Goal: Transaction & Acquisition: Purchase product/service

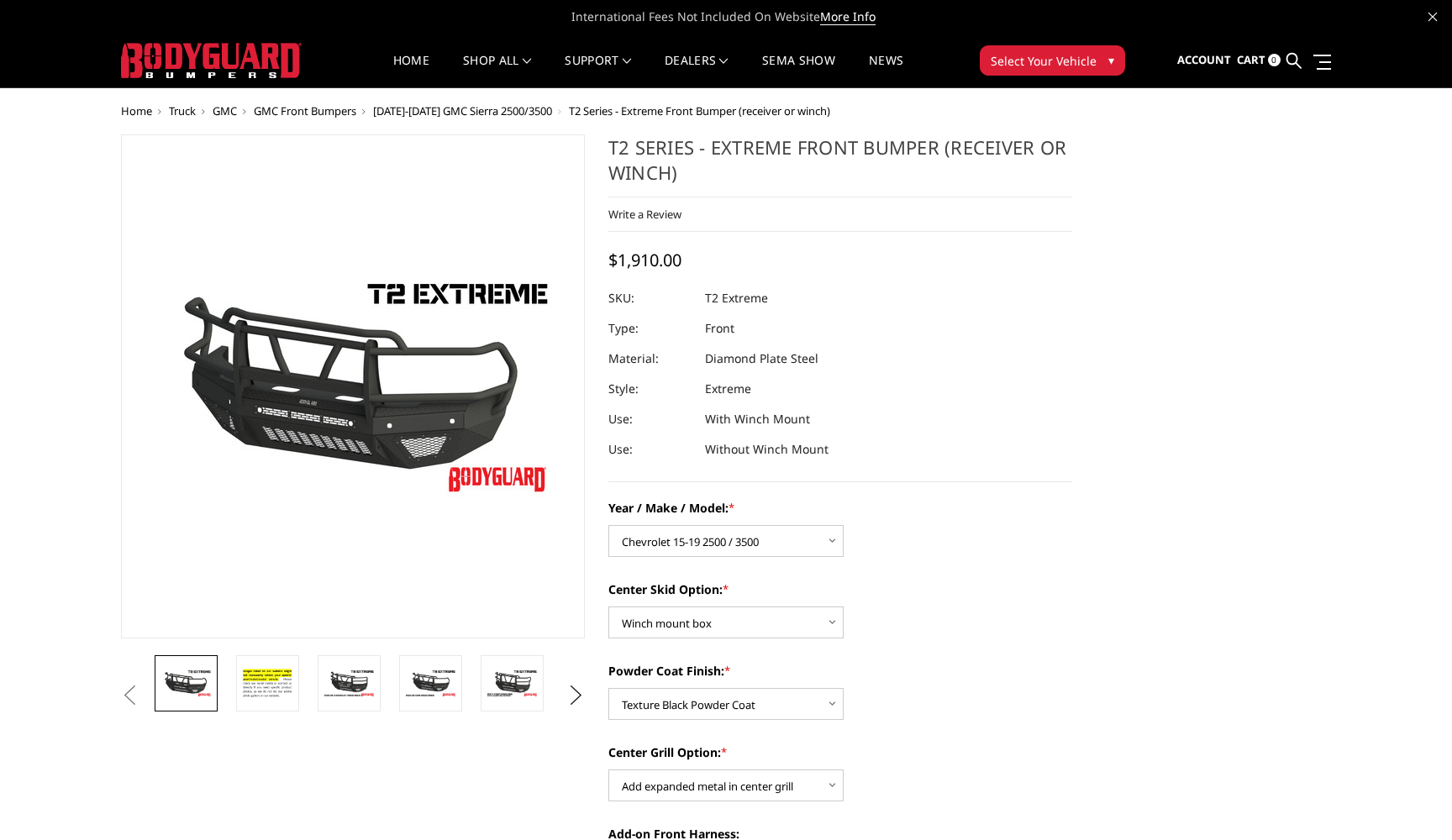
select select "1443"
select select "626"
select select "667"
select select "1080"
select select "1696"
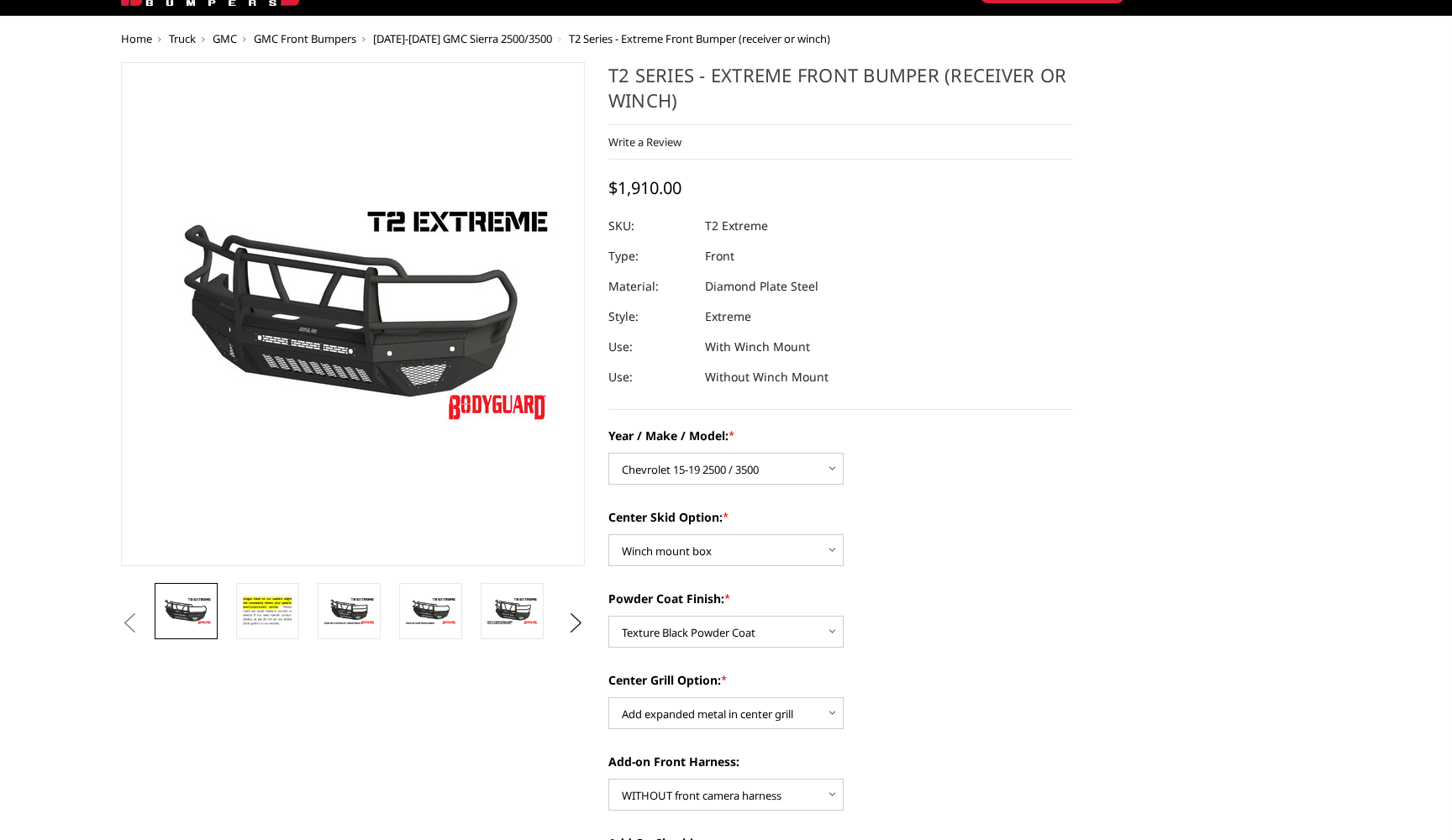
scroll to position [114, 0]
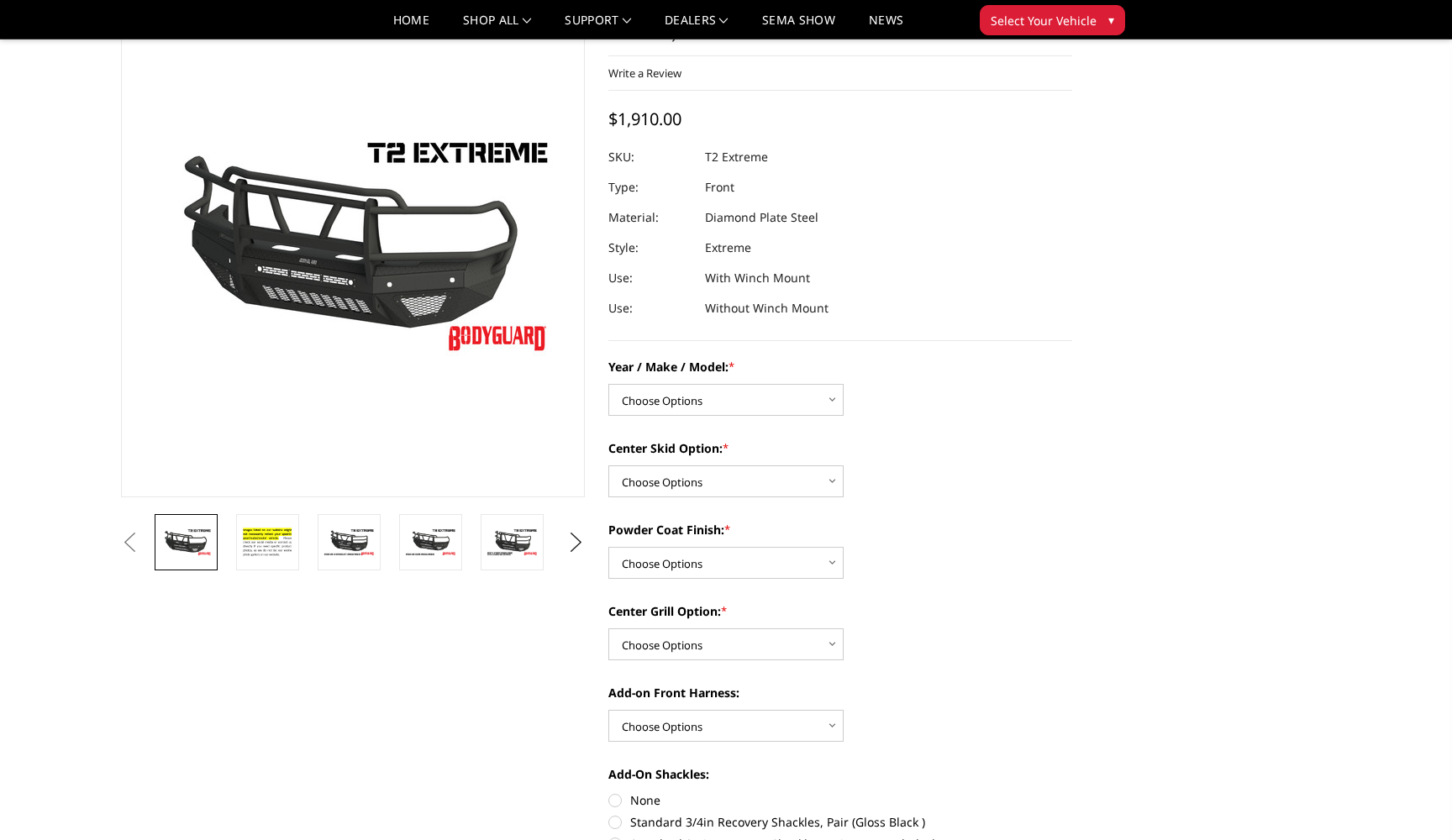
scroll to position [210, 0]
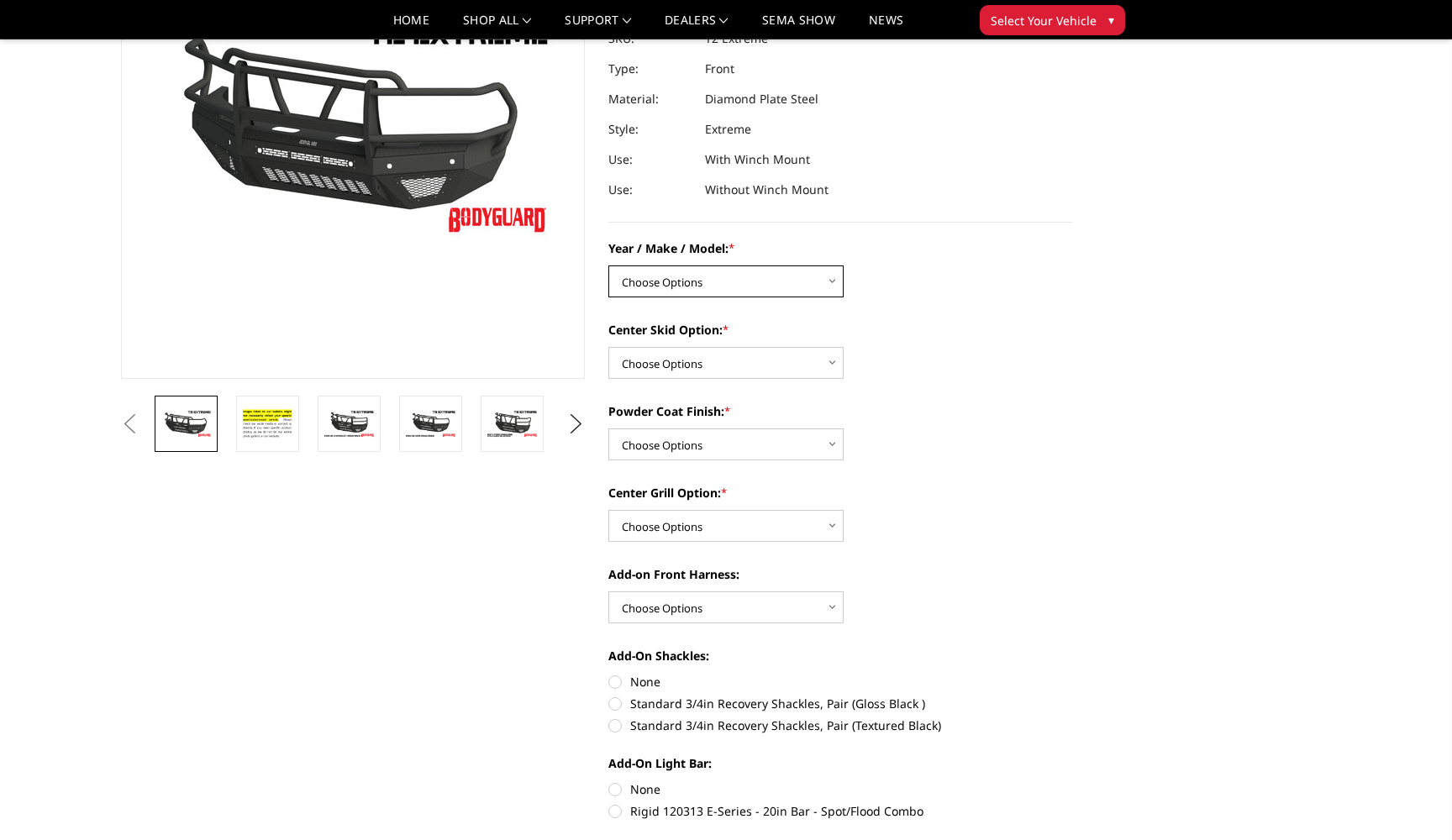
select select "1443"
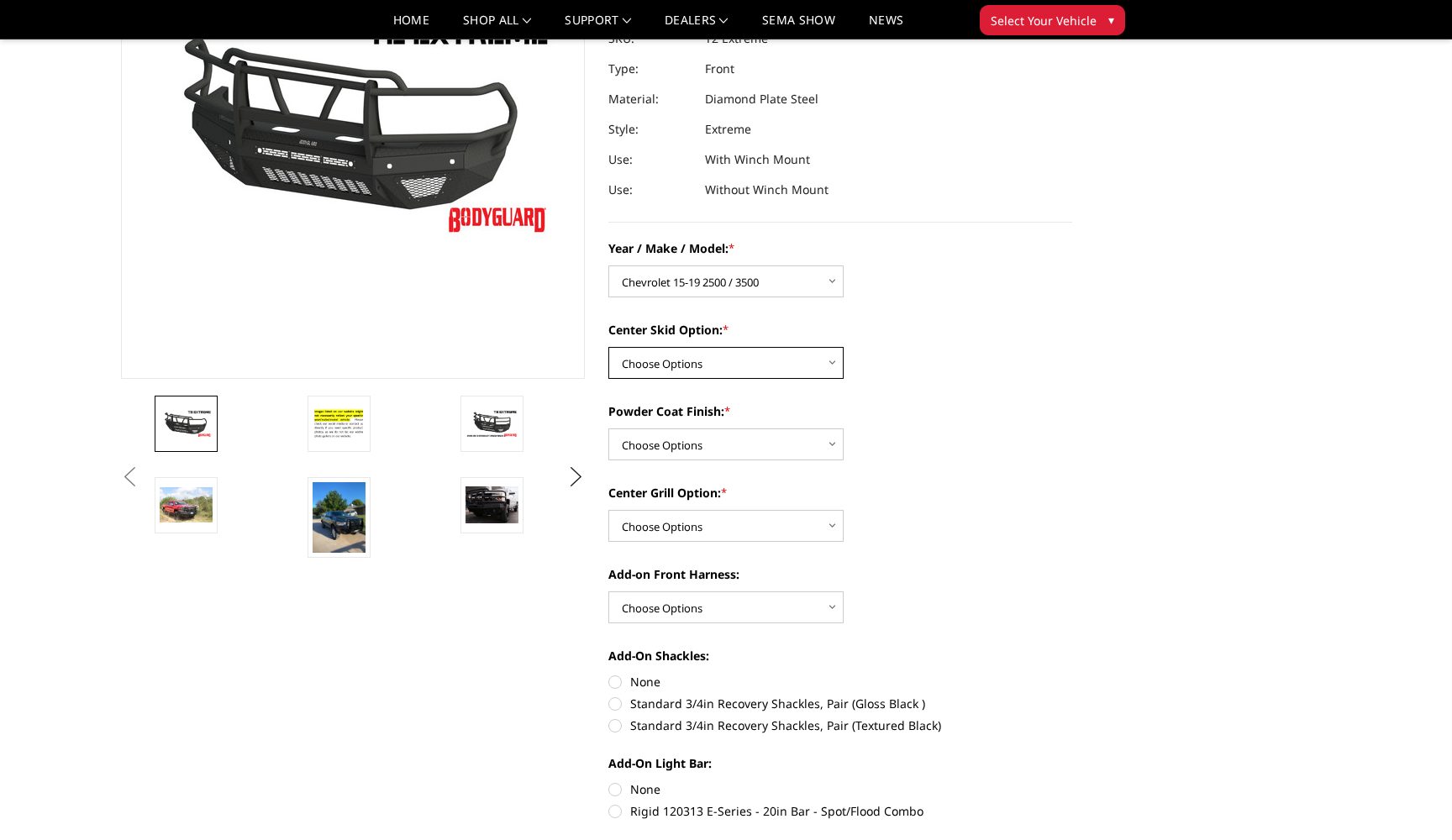
select select "626"
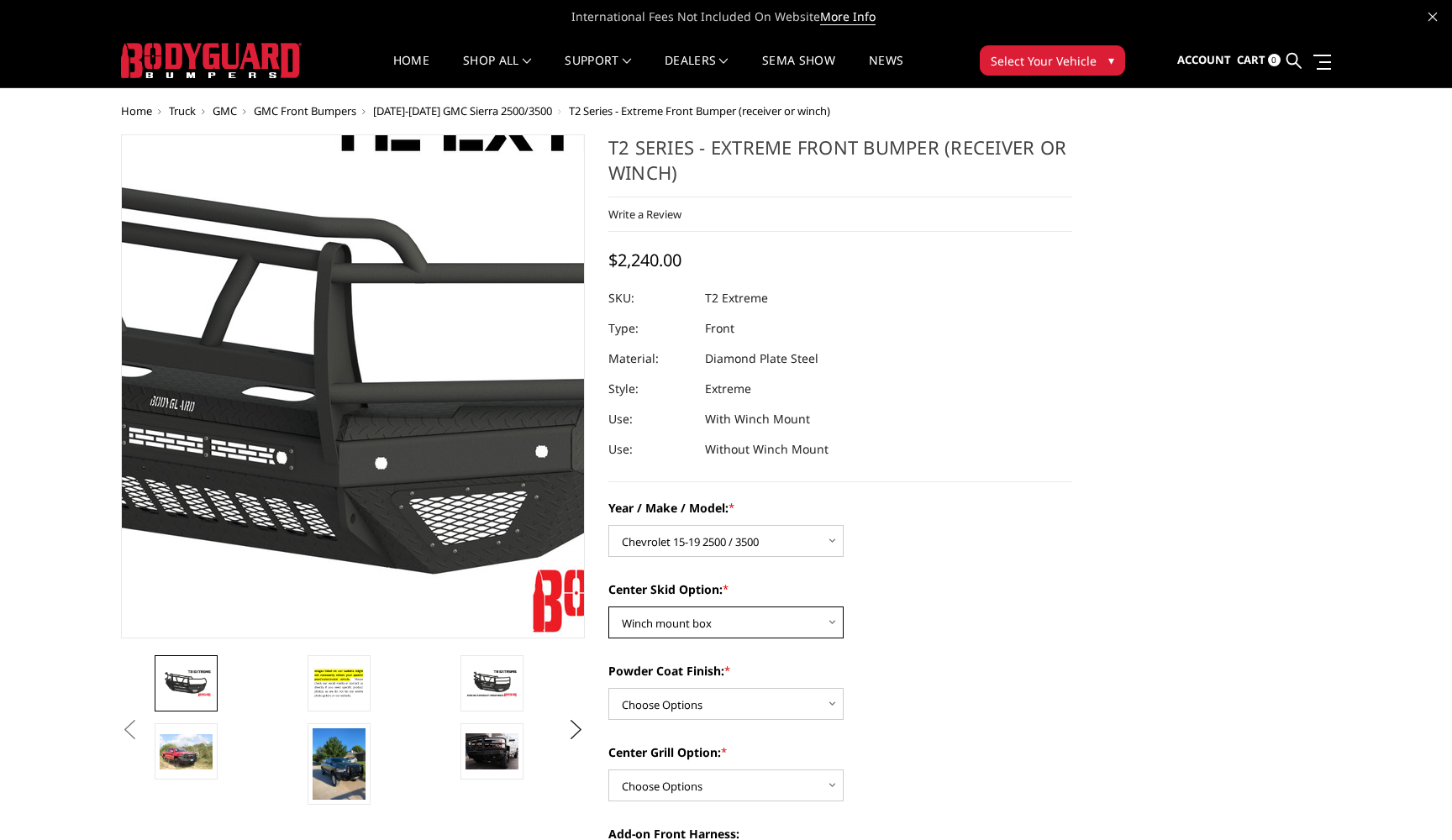
scroll to position [-1, 0]
click at [403, 460] on img at bounding box center [287, 363] width 1075 height 605
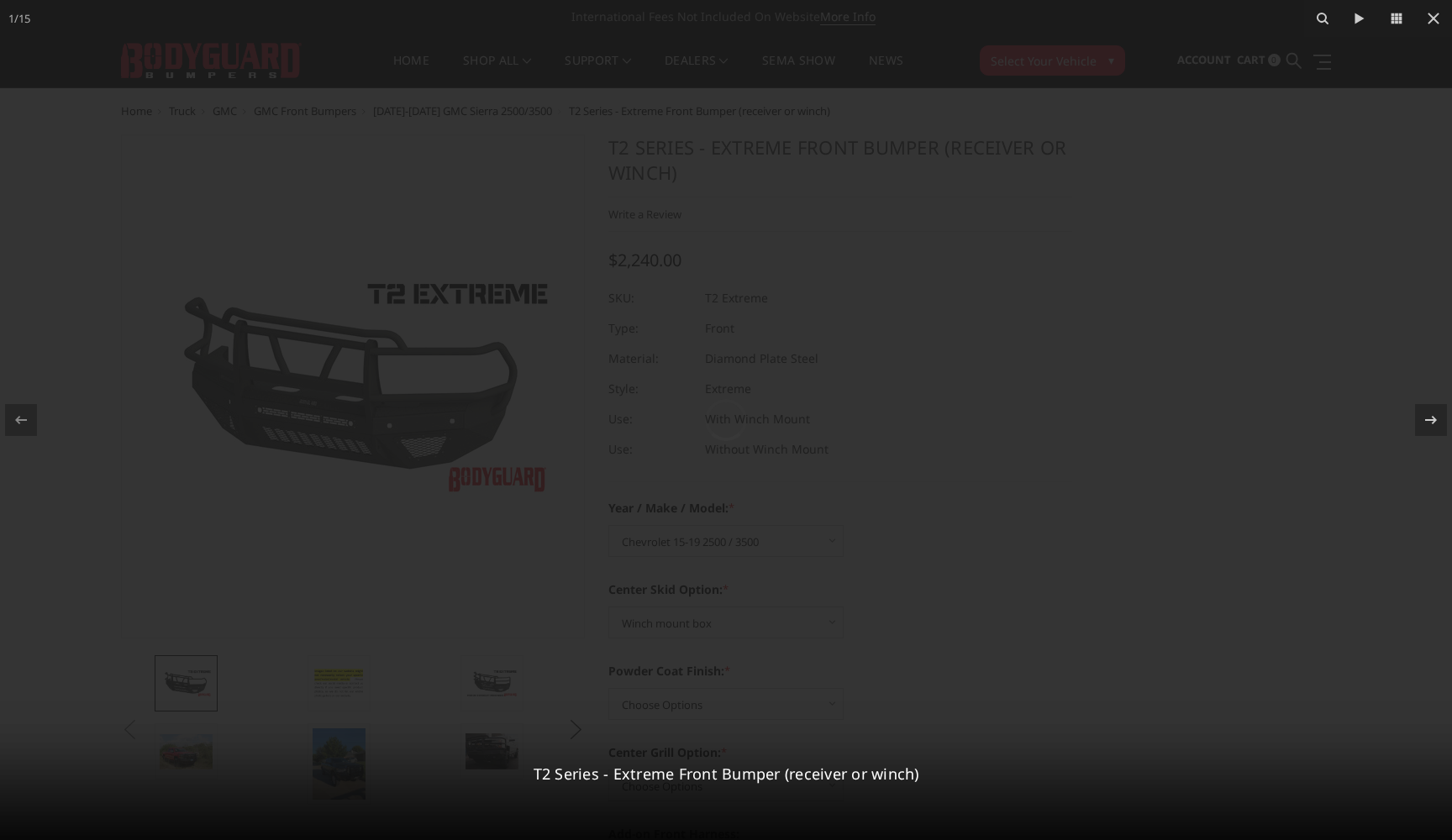
scroll to position [0, 0]
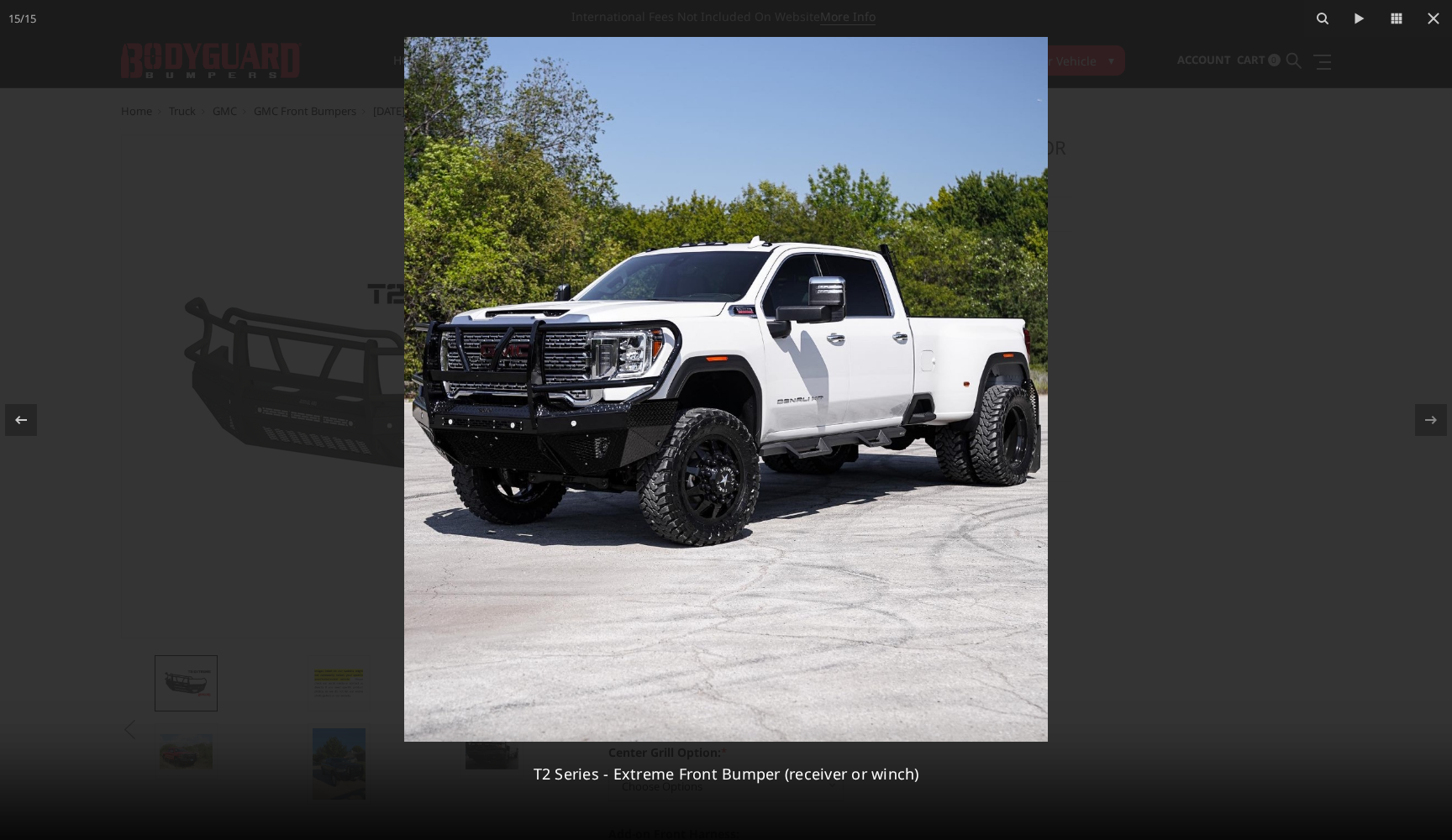
click at [1282, 446] on div at bounding box center [726, 420] width 1452 height 840
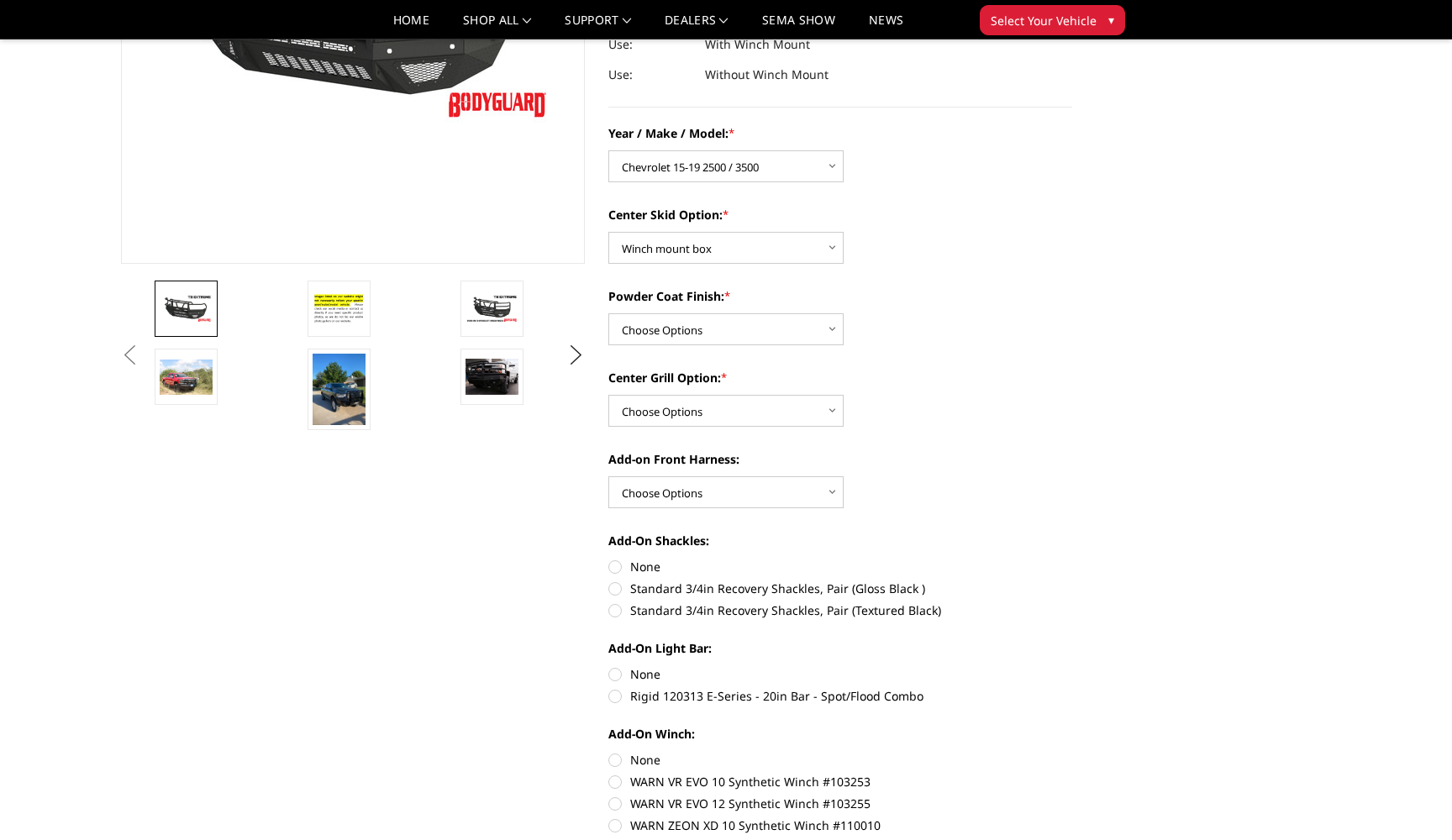
scroll to position [342, 0]
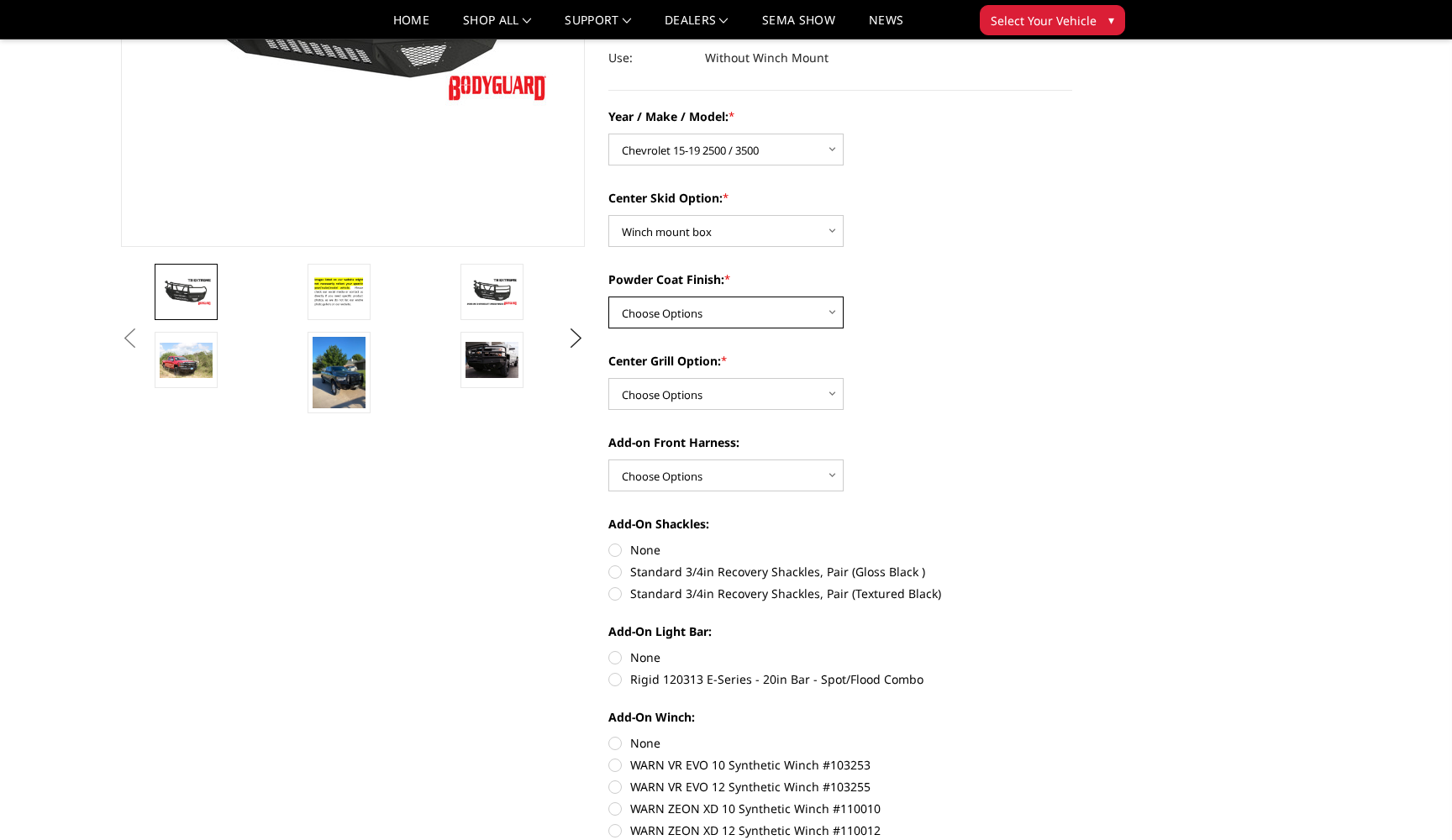
click at [812, 301] on select "Choose Options Bare metal Gloss Black Powder Coat Texture Black Powder Coat" at bounding box center [726, 313] width 235 height 32
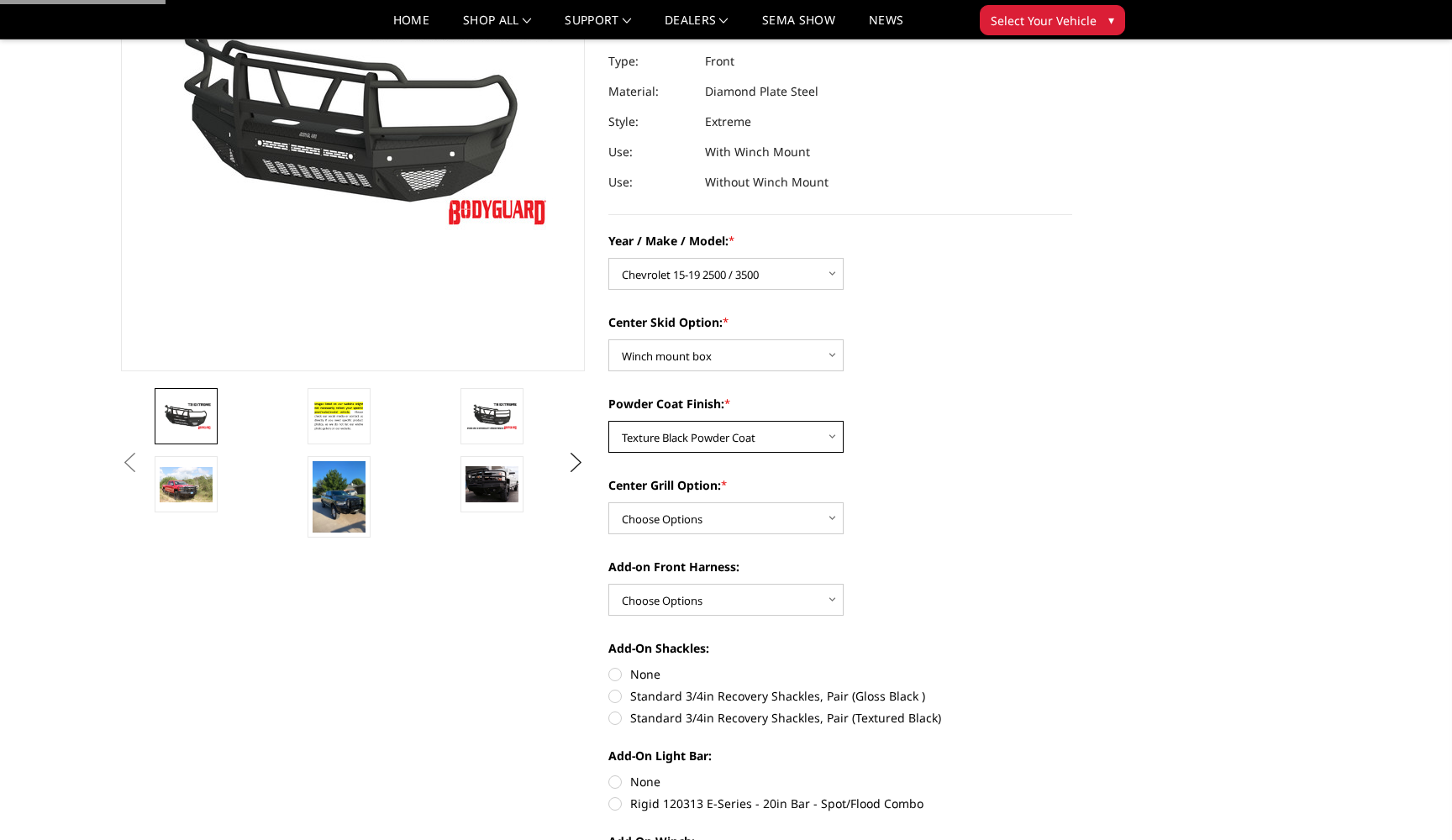
scroll to position [146, 0]
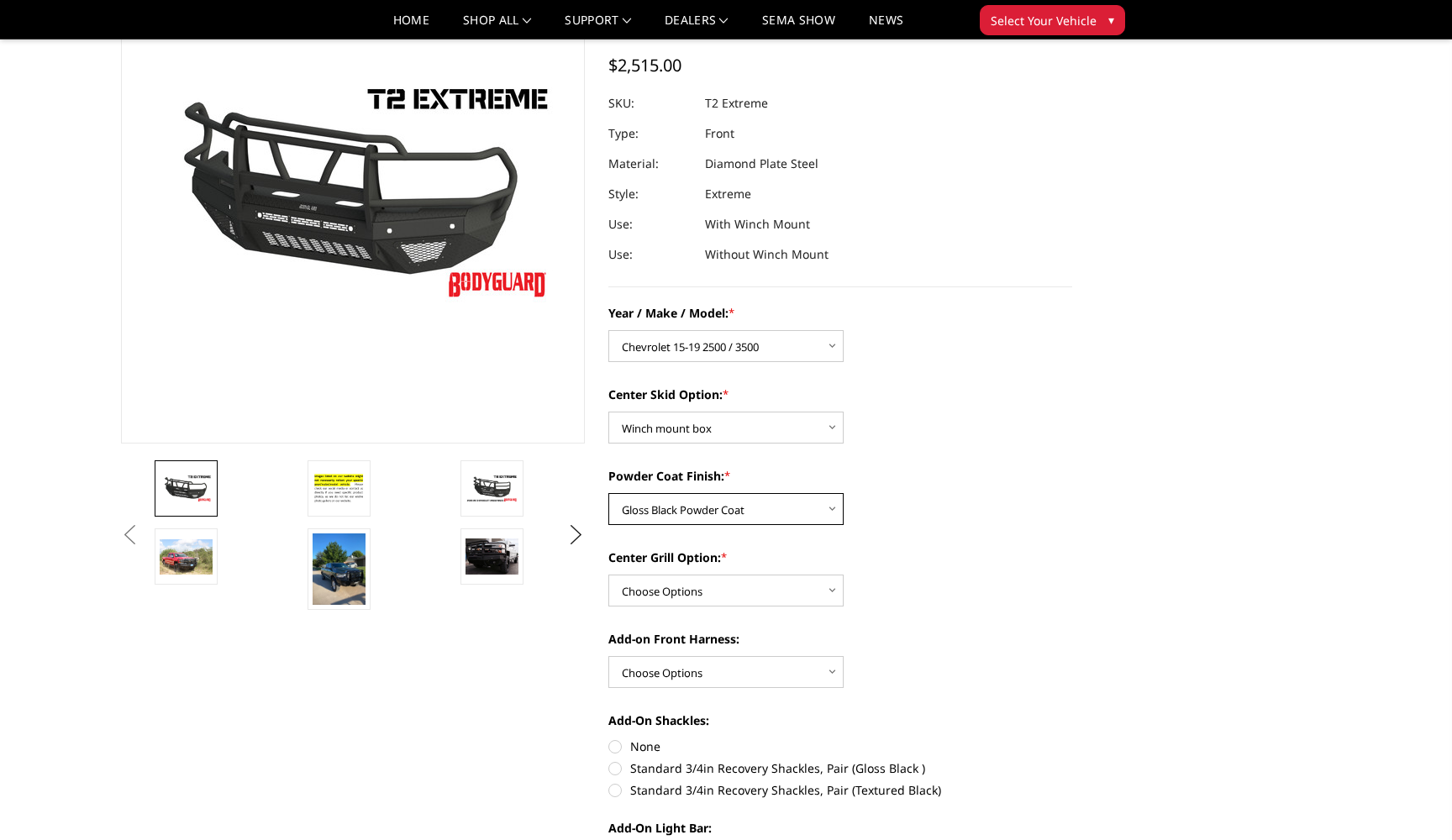
click at [827, 521] on select "Choose Options Bare metal Gloss Black Powder Coat Texture Black Powder Coat" at bounding box center [726, 509] width 235 height 32
click at [834, 513] on select "Choose Options Bare metal Gloss Black Powder Coat Texture Black Powder Coat" at bounding box center [726, 509] width 235 height 32
select select "667"
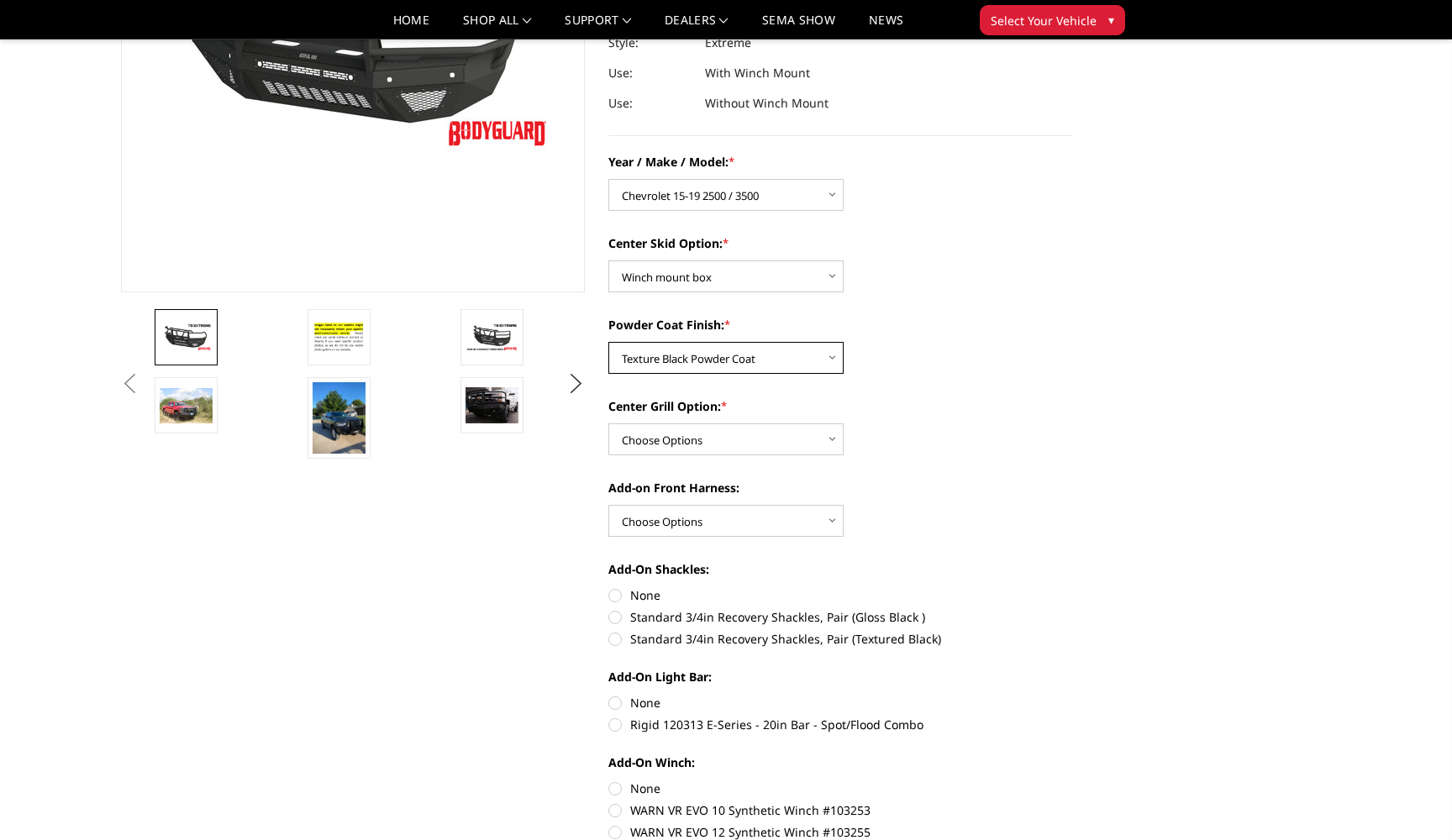
scroll to position [329, 0]
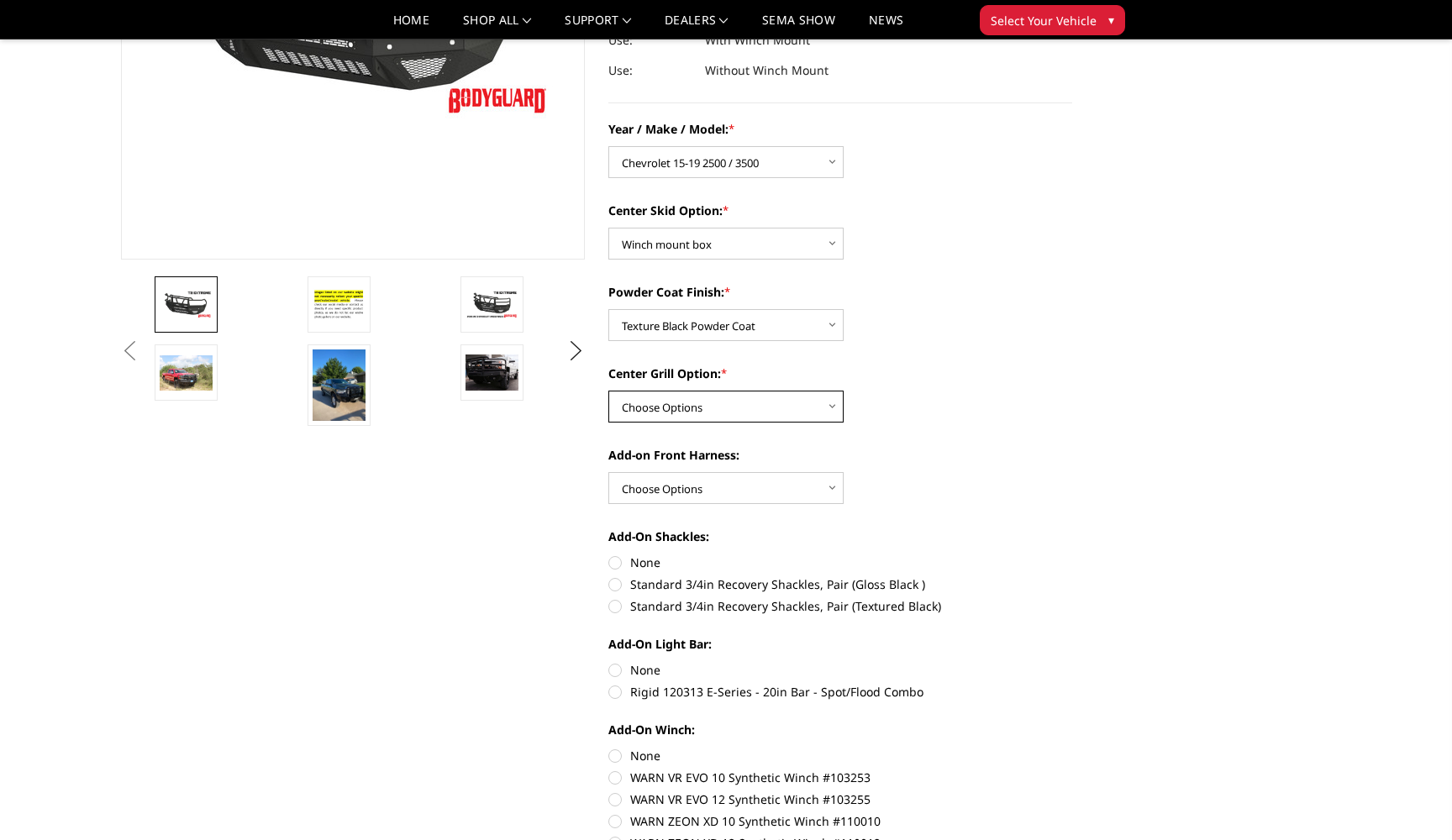
click at [834, 399] on select "Choose Options Add expanded metal in center grill Decline this option" at bounding box center [726, 407] width 235 height 32
select select "1080"
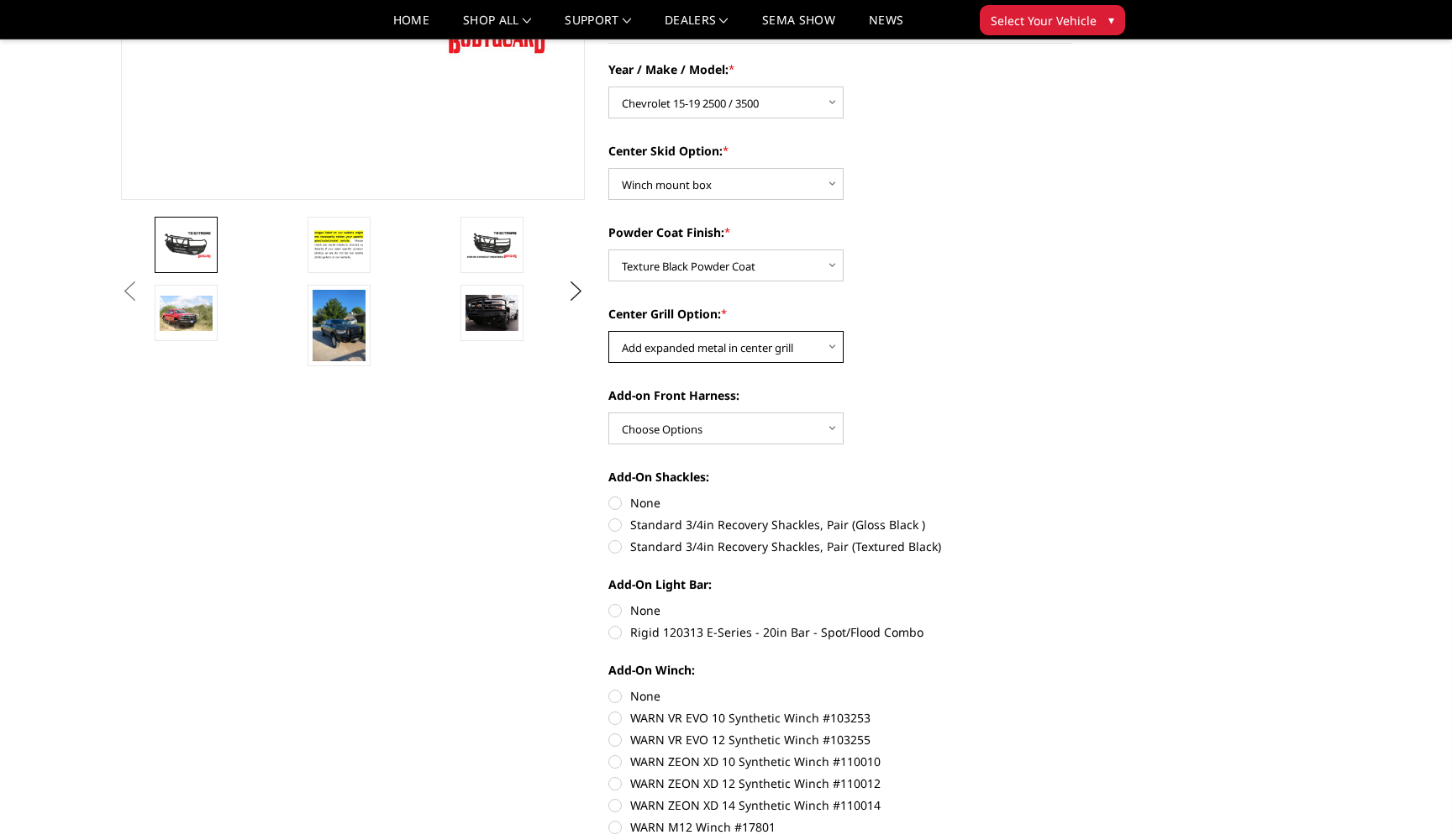
scroll to position [406, 0]
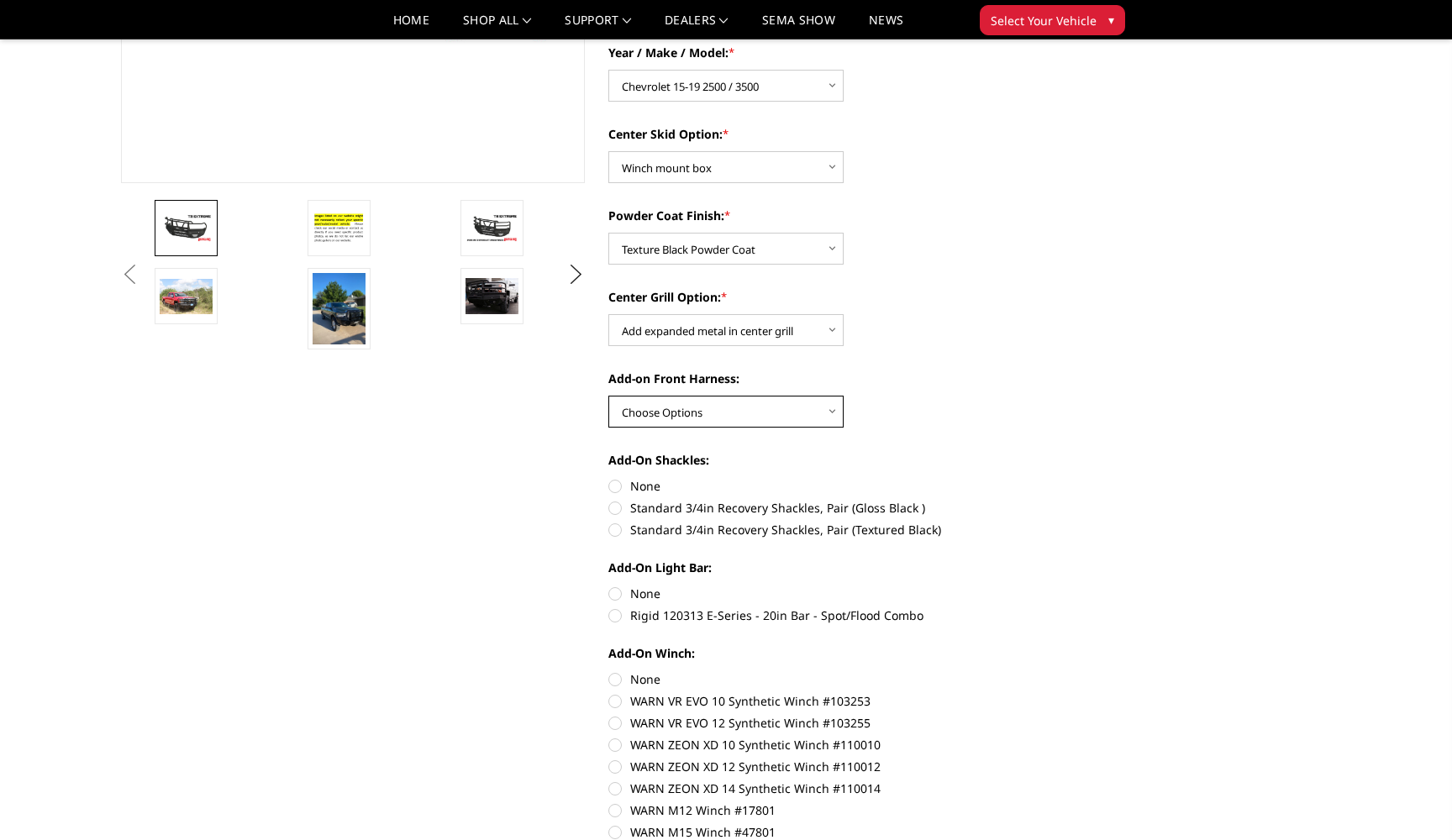
click at [825, 424] on select "Choose Options WITH front camera harness WITHOUT front camera harness" at bounding box center [726, 412] width 235 height 32
select select "1696"
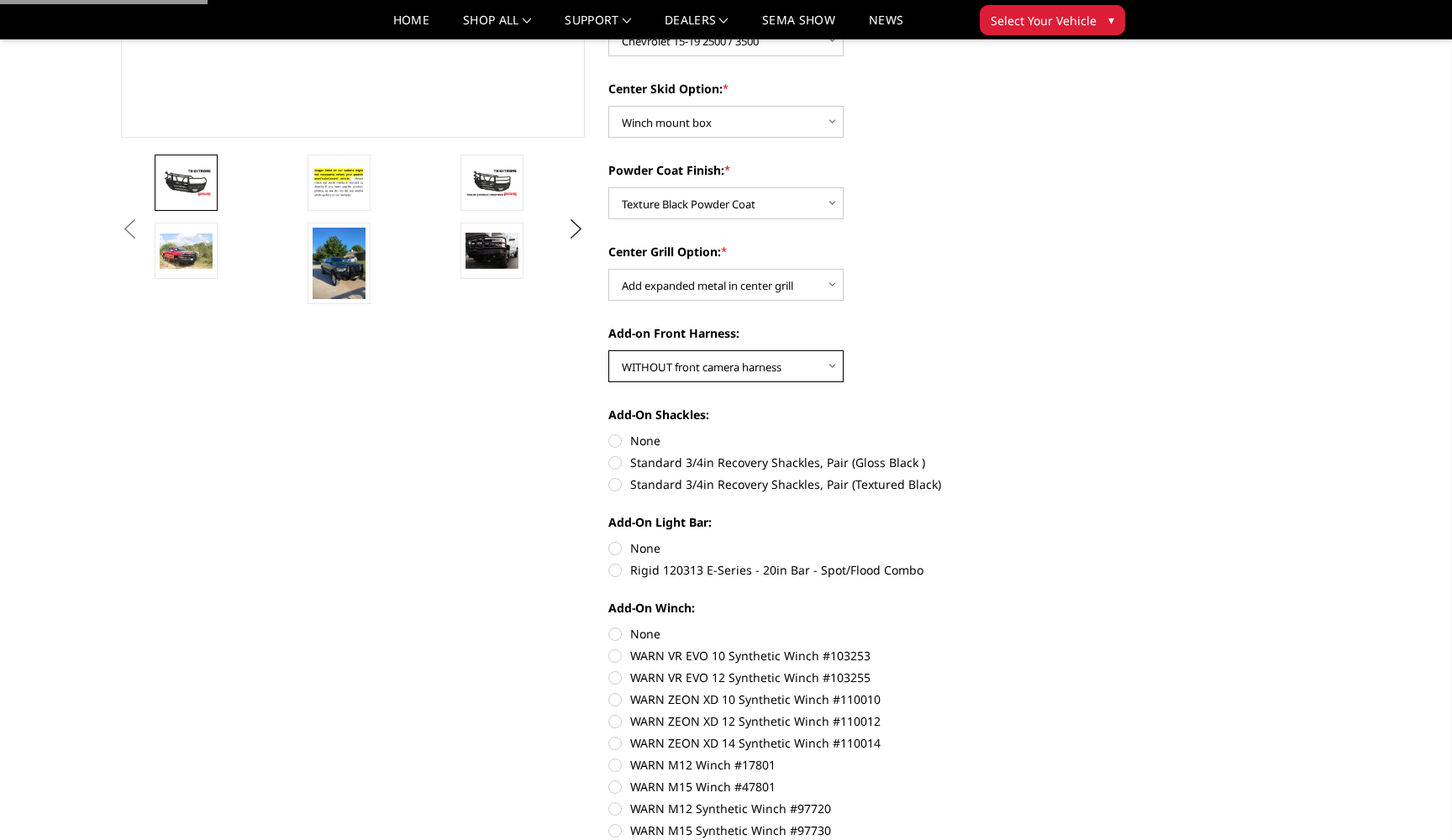
scroll to position [486, 0]
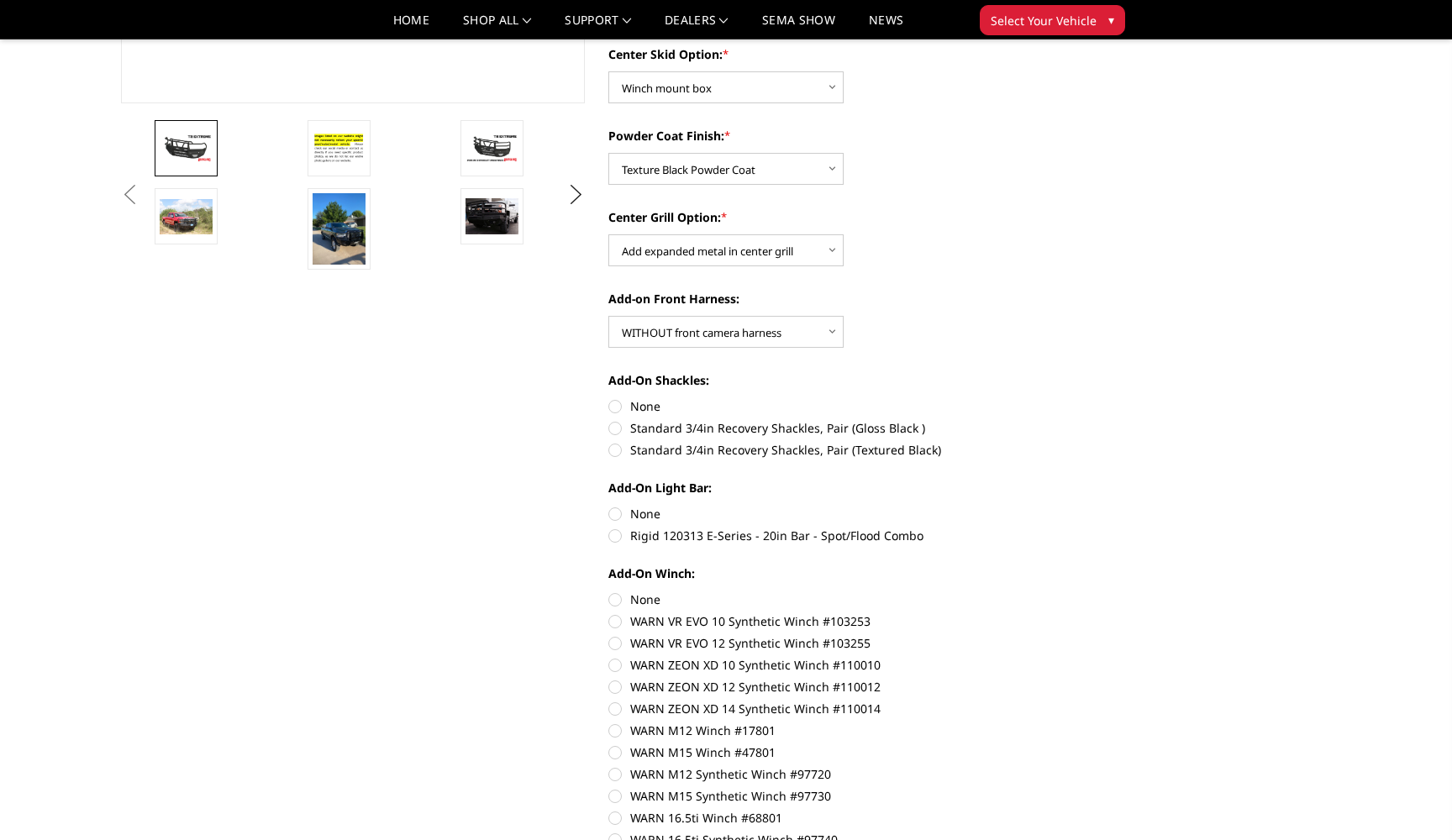
click at [626, 408] on label "None" at bounding box center [840, 407] width 464 height 18
click at [609, 399] on input "None" at bounding box center [608, 398] width 1 height 1
radio input "true"
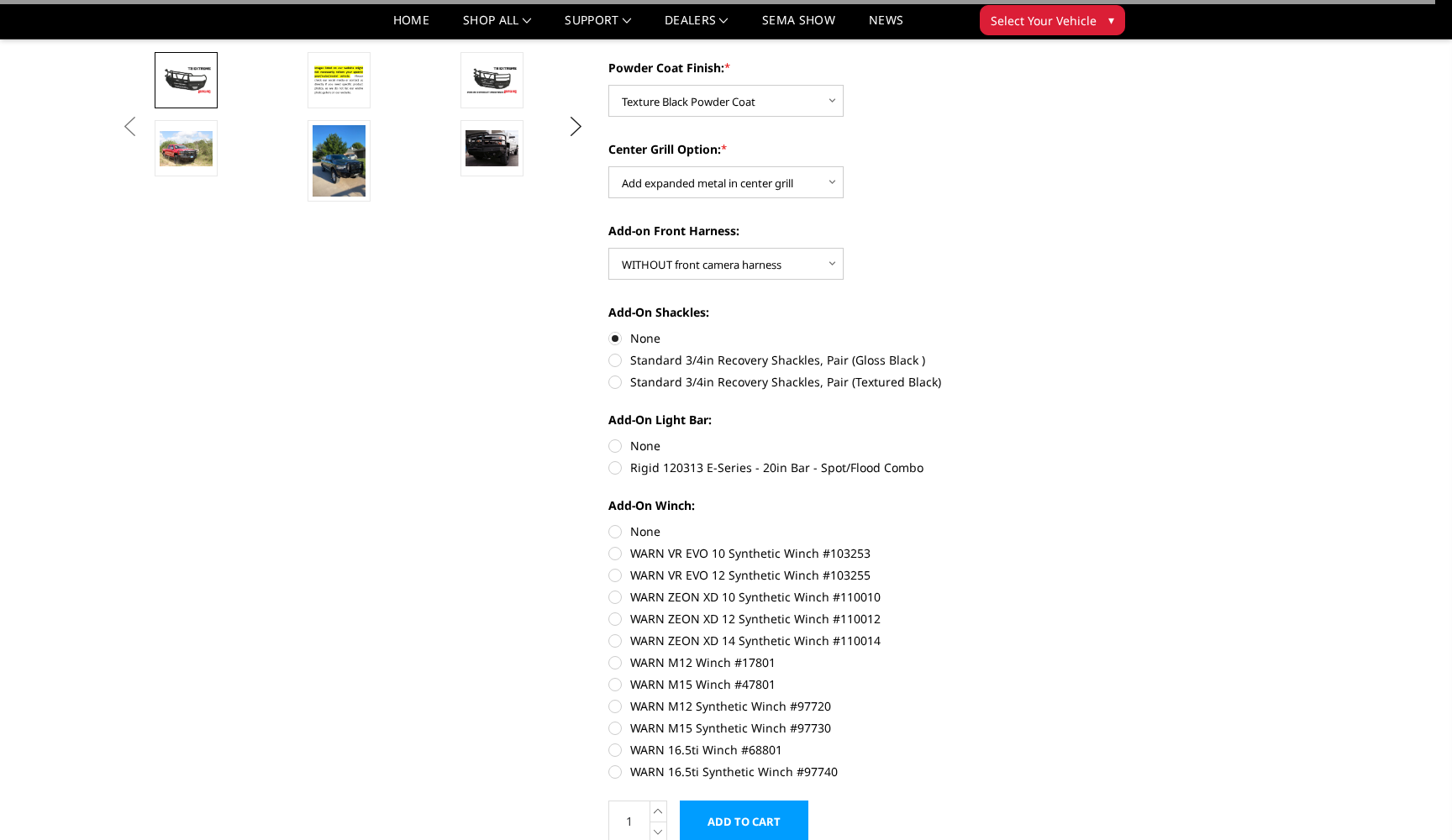
scroll to position [589, 0]
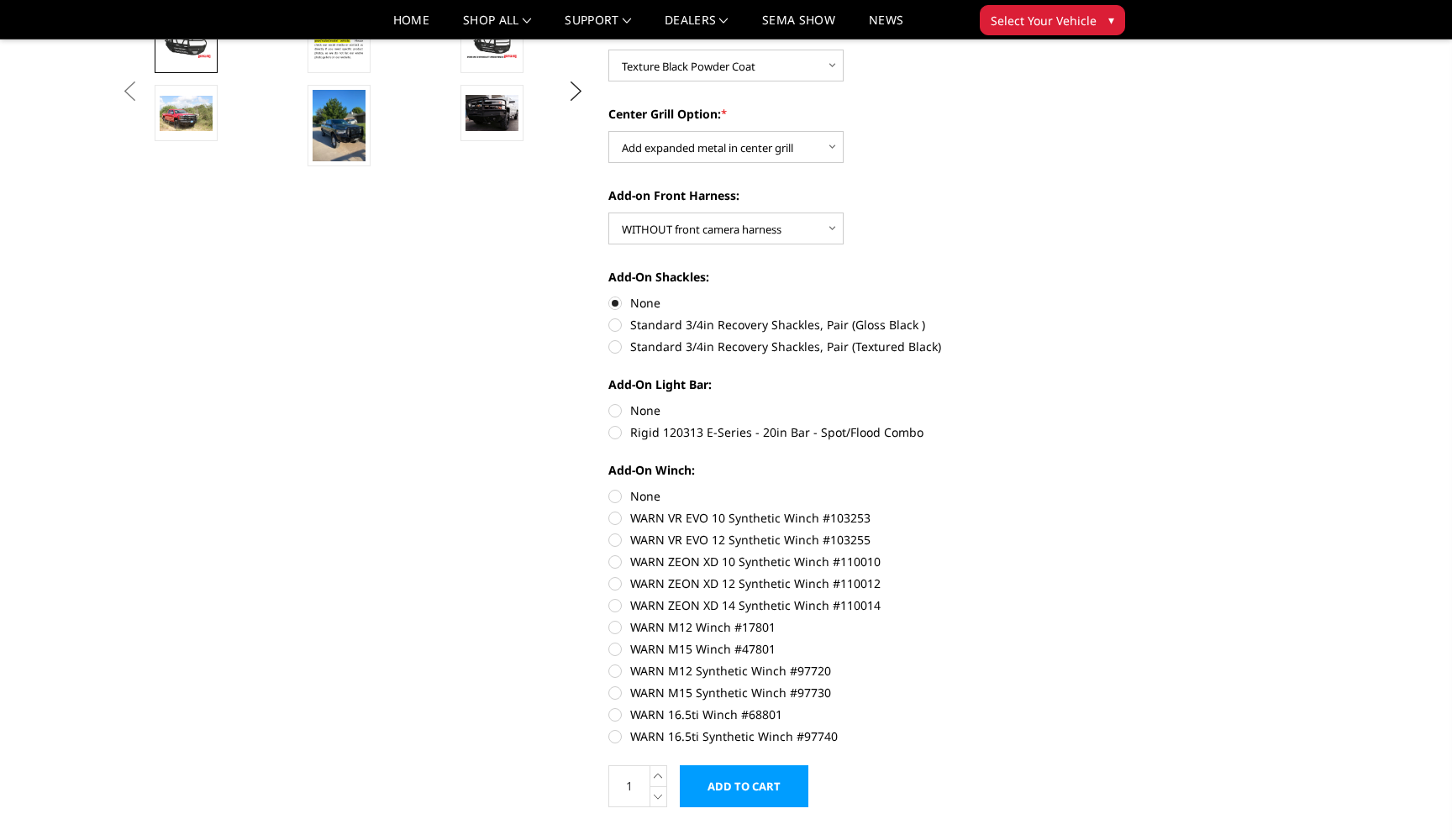
click at [631, 409] on label "None" at bounding box center [840, 410] width 464 height 18
click at [609, 402] on input "None" at bounding box center [608, 401] width 1 height 1
radio input "true"
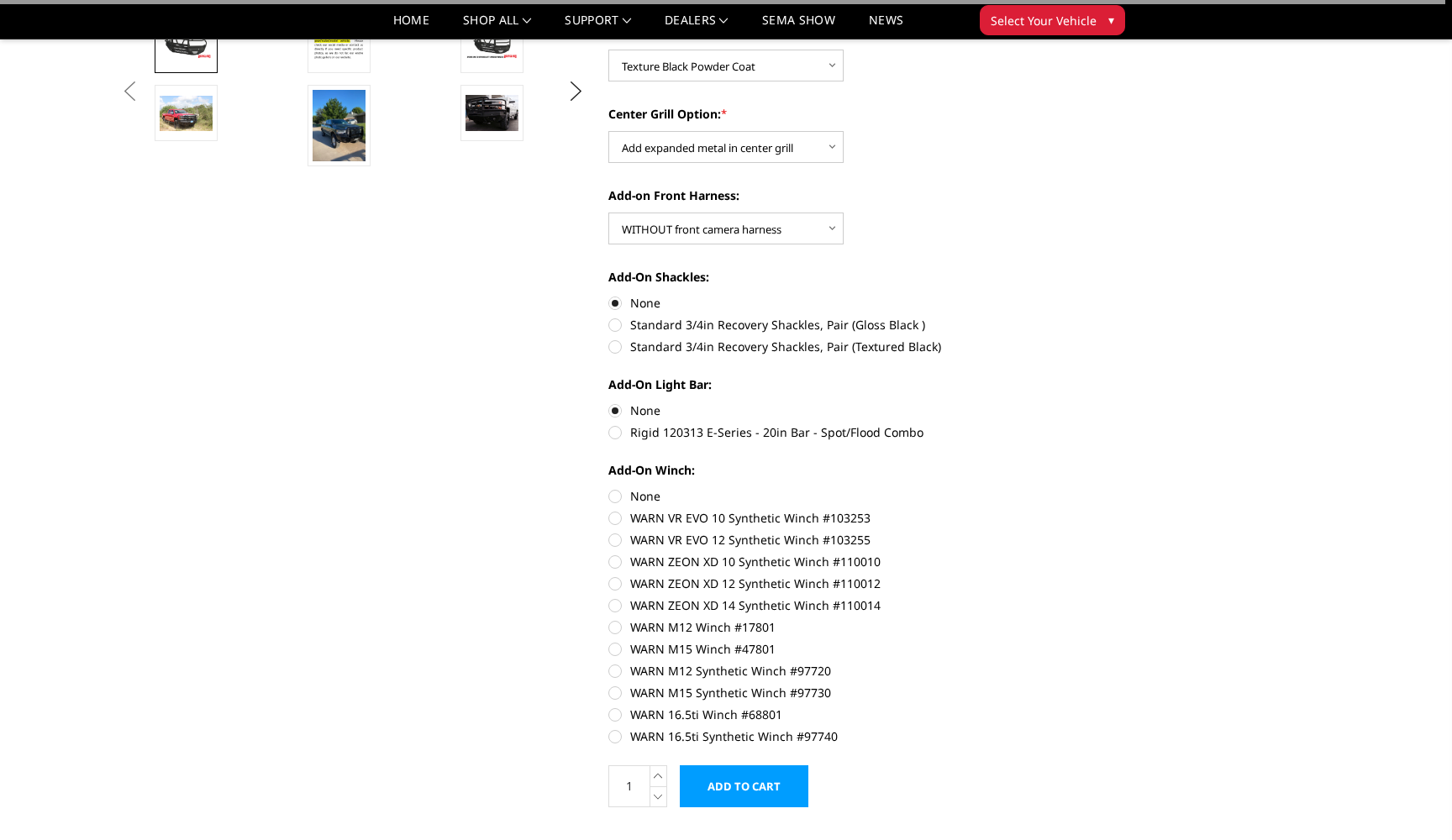
click at [647, 493] on label "None" at bounding box center [840, 496] width 464 height 18
click at [609, 488] on input "None" at bounding box center [608, 487] width 1 height 1
radio input "true"
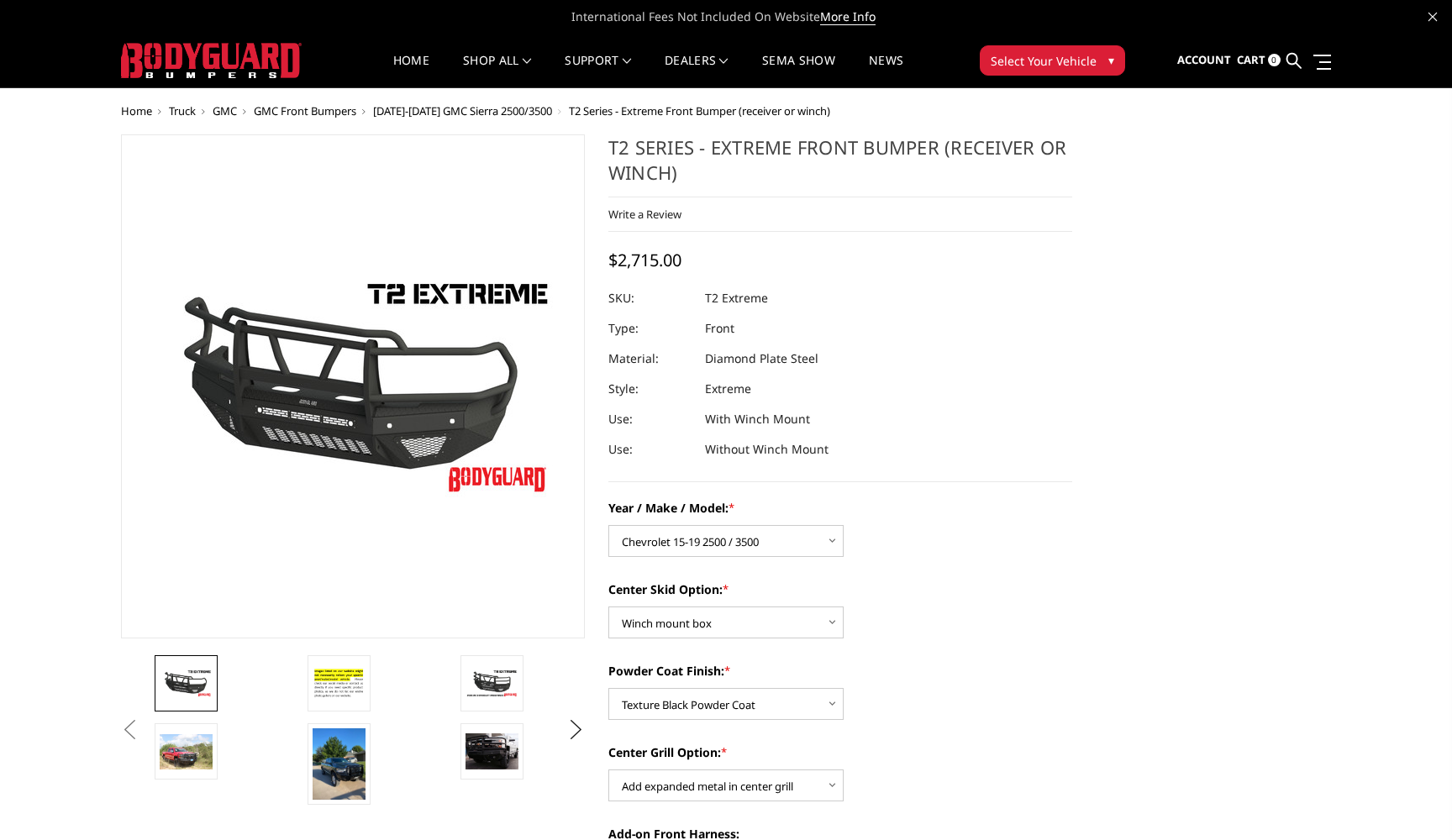
scroll to position [0, 0]
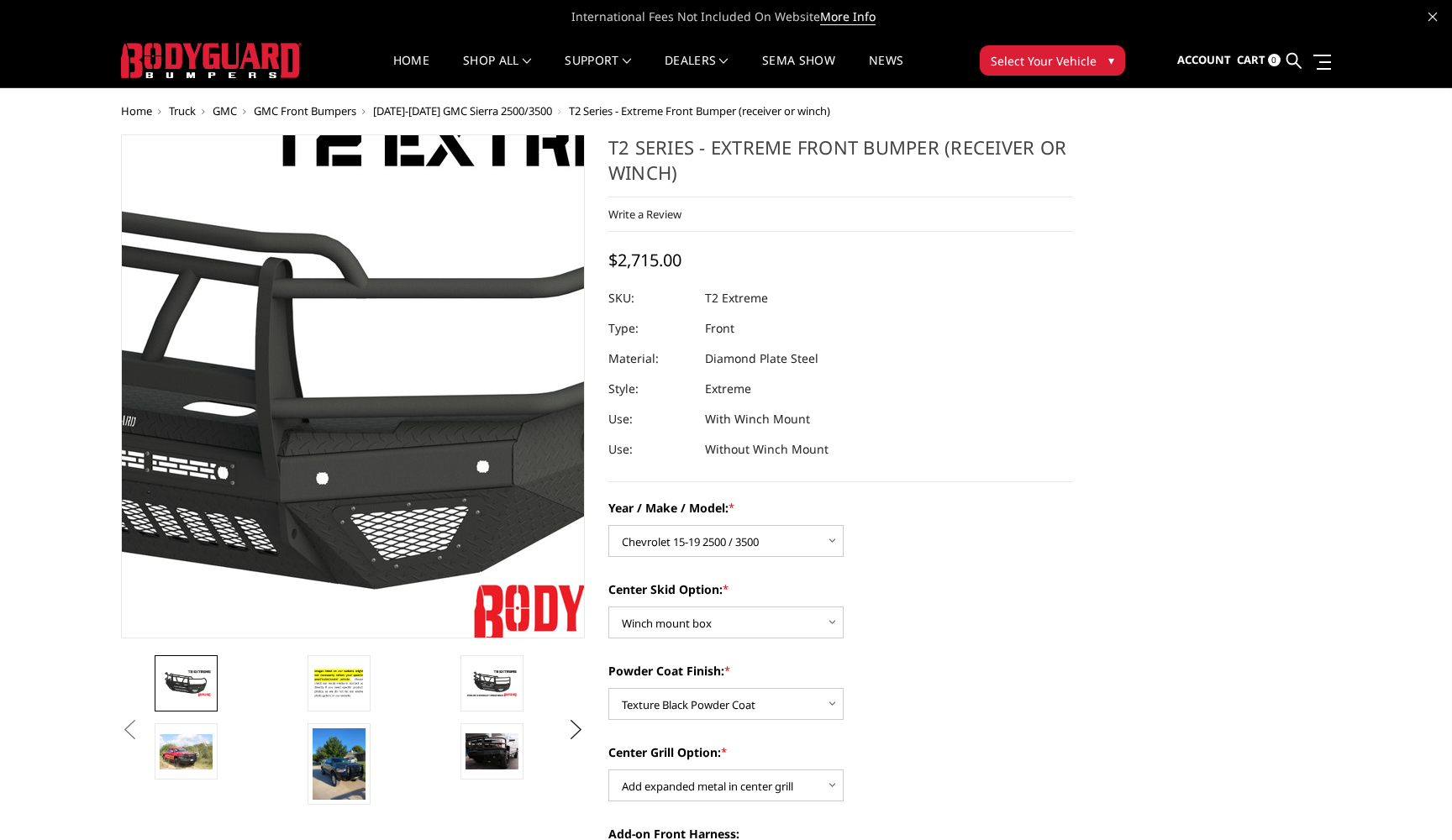
click at [448, 427] on img at bounding box center [228, 378] width 1075 height 605
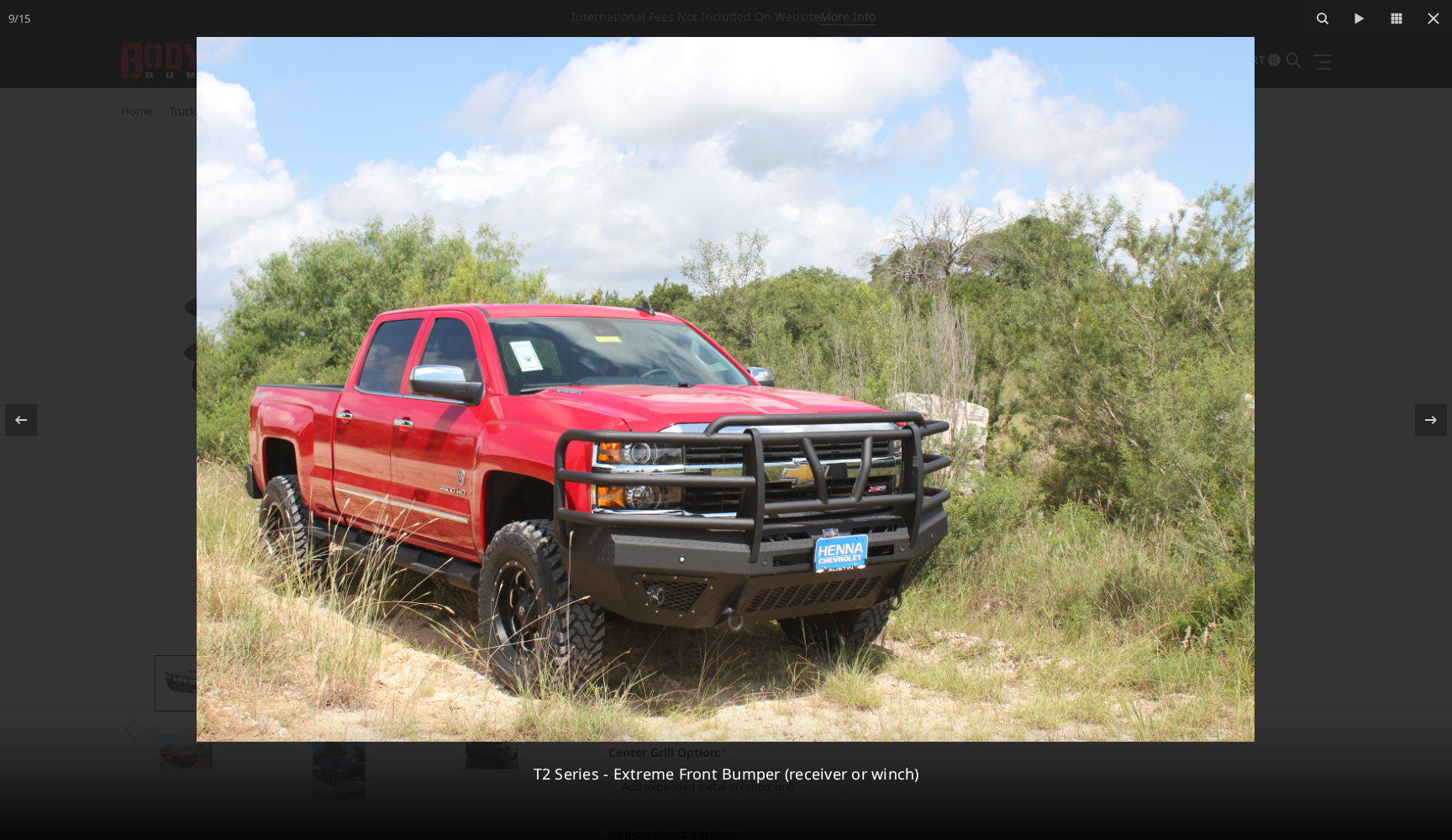
click at [726, 515] on img at bounding box center [725, 390] width 1058 height 705
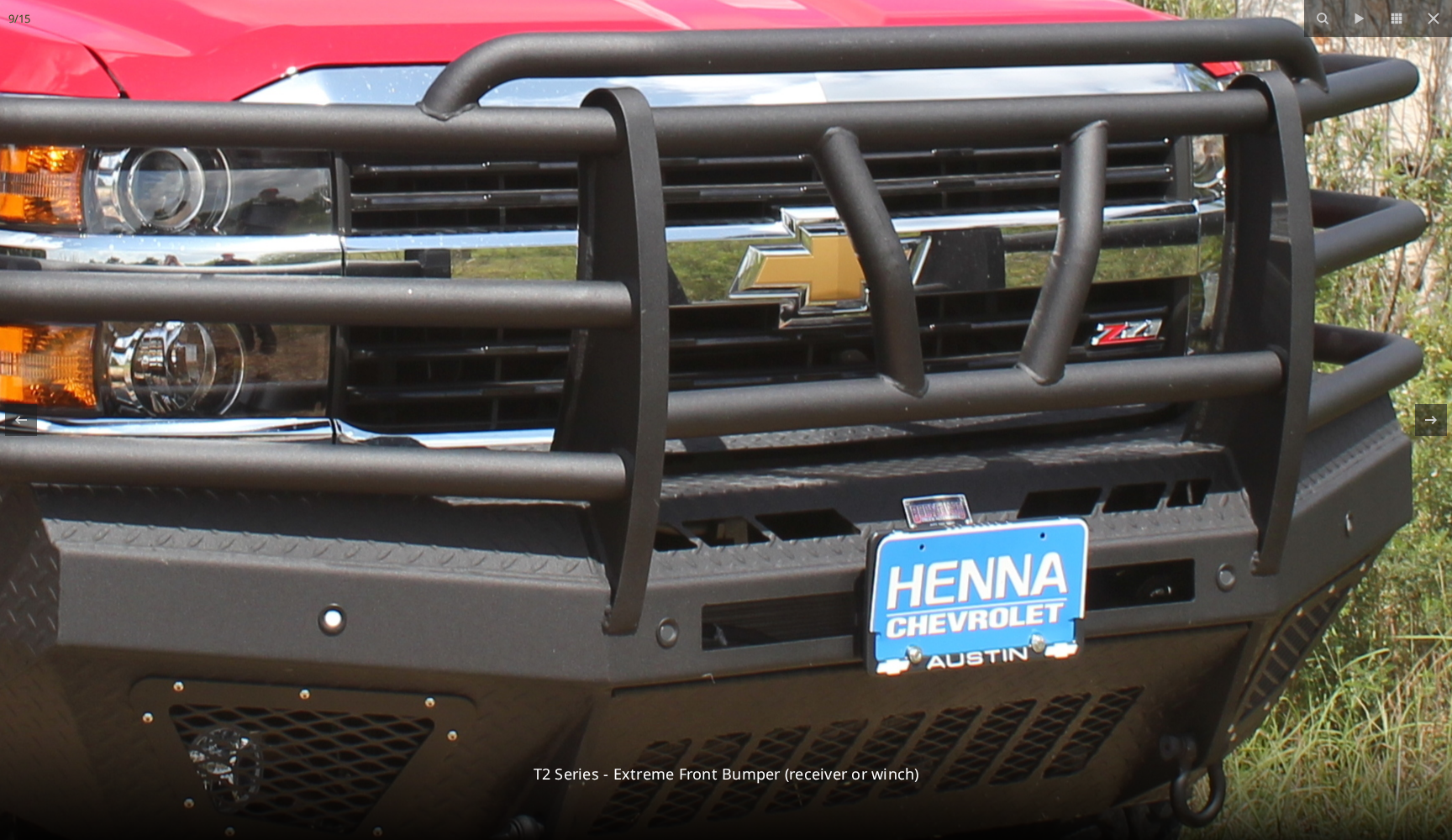
drag, startPoint x: 726, startPoint y: 524, endPoint x: 508, endPoint y: 455, distance: 228.7
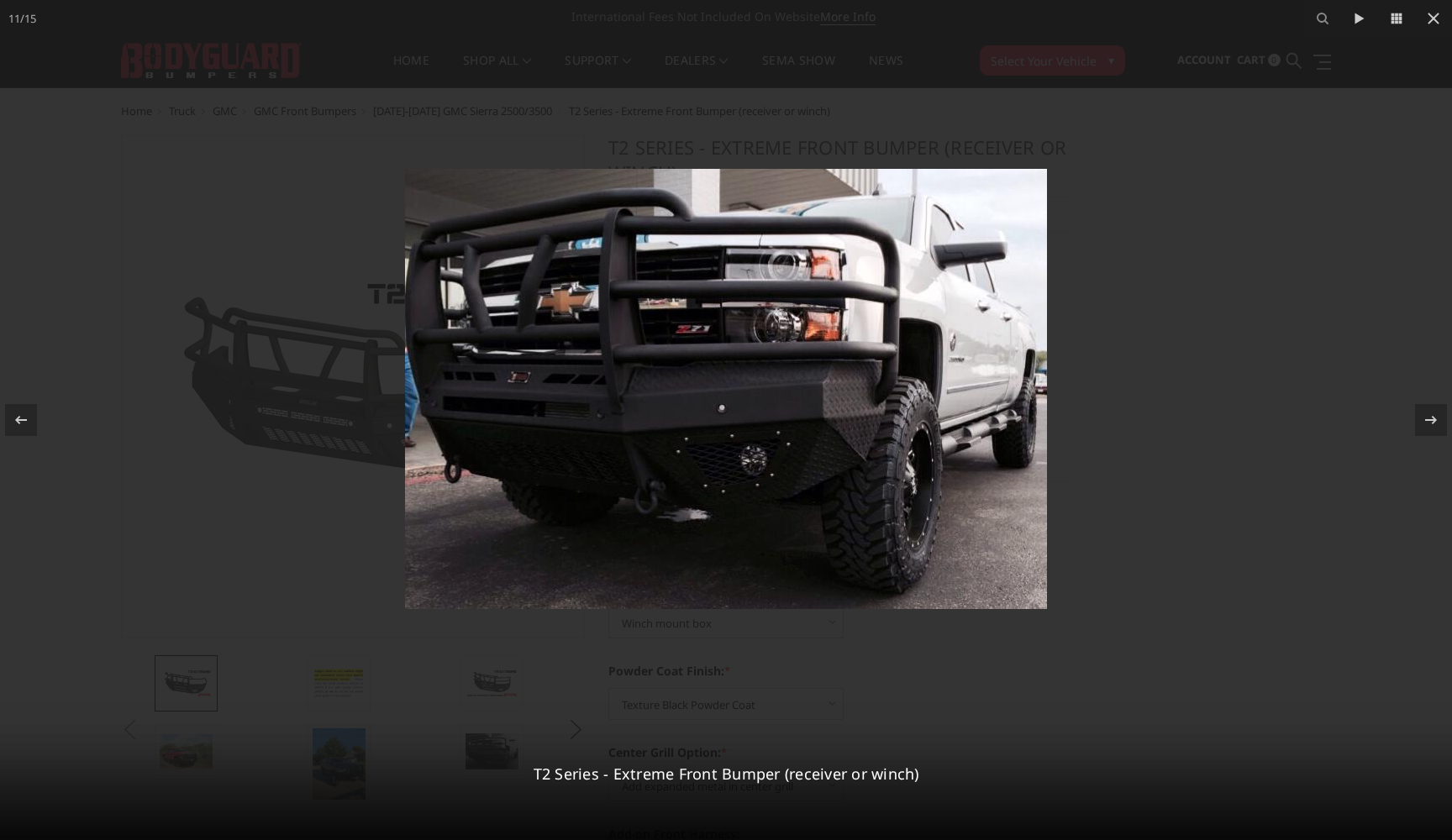
click at [765, 442] on img at bounding box center [726, 389] width 642 height 440
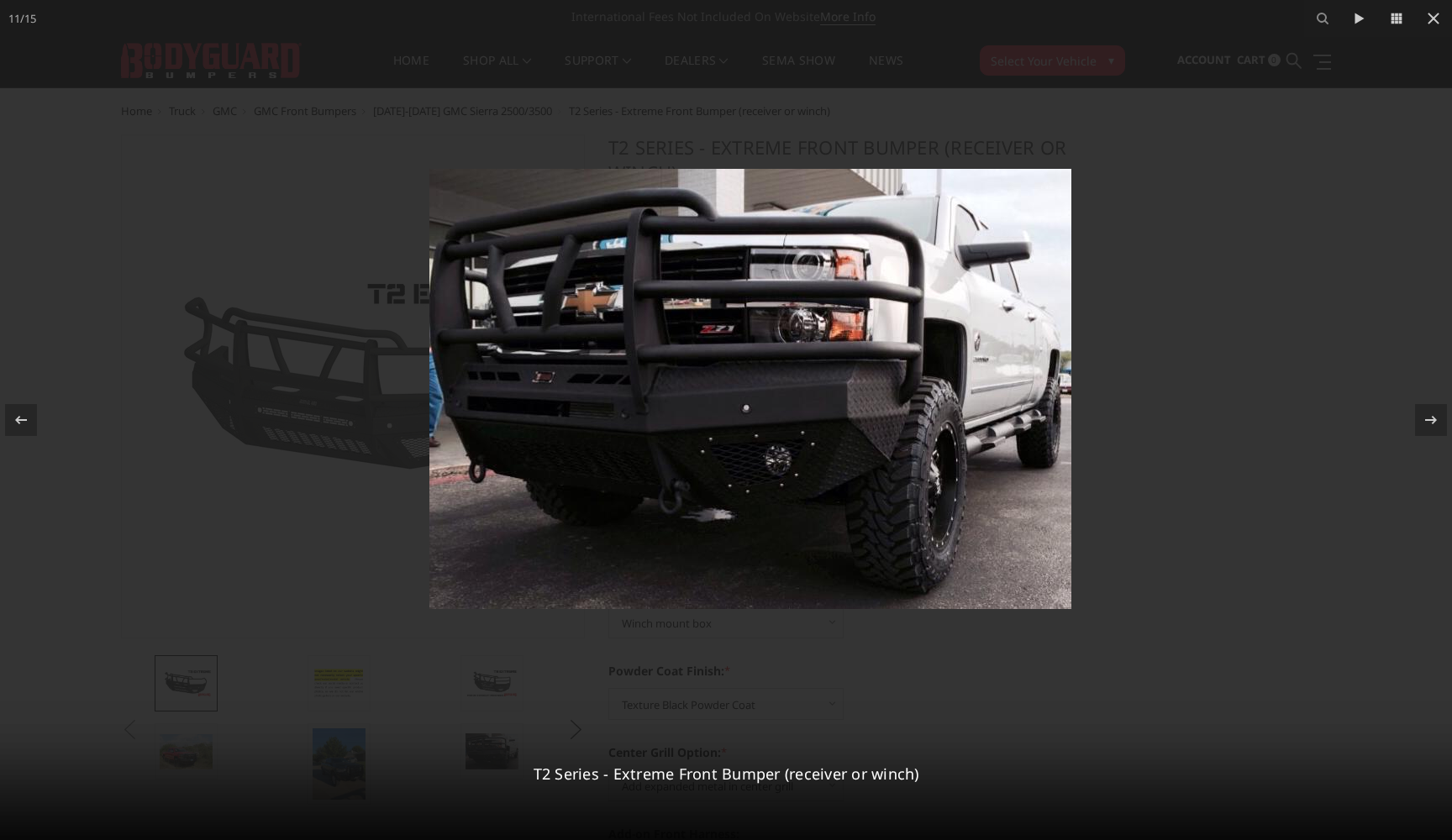
drag, startPoint x: 589, startPoint y: 417, endPoint x: 623, endPoint y: 404, distance: 36.4
click at [623, 404] on img at bounding box center [750, 389] width 642 height 440
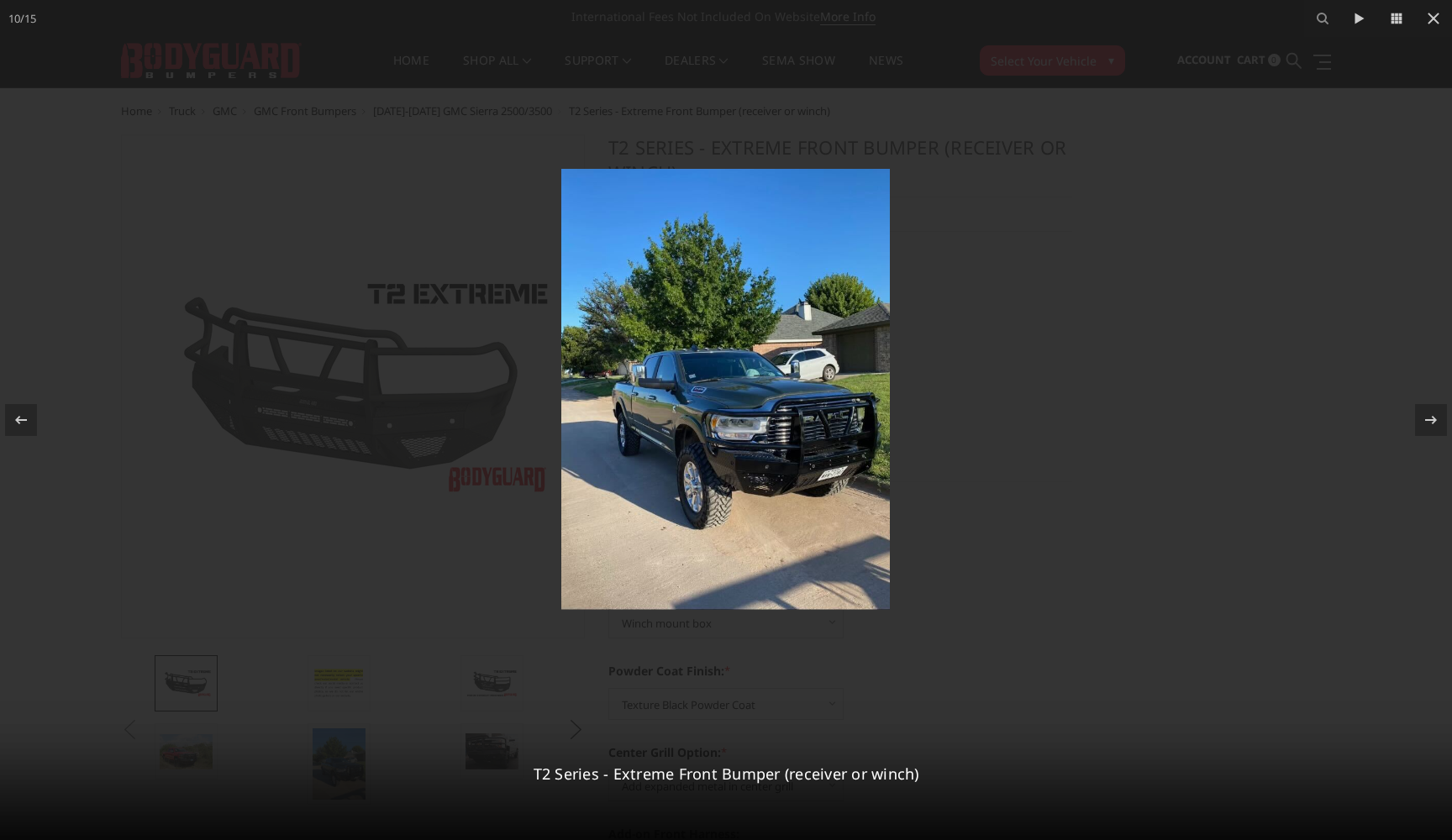
drag, startPoint x: 623, startPoint y: 404, endPoint x: 508, endPoint y: 399, distance: 115.1
click at [561, 399] on img at bounding box center [726, 389] width 329 height 441
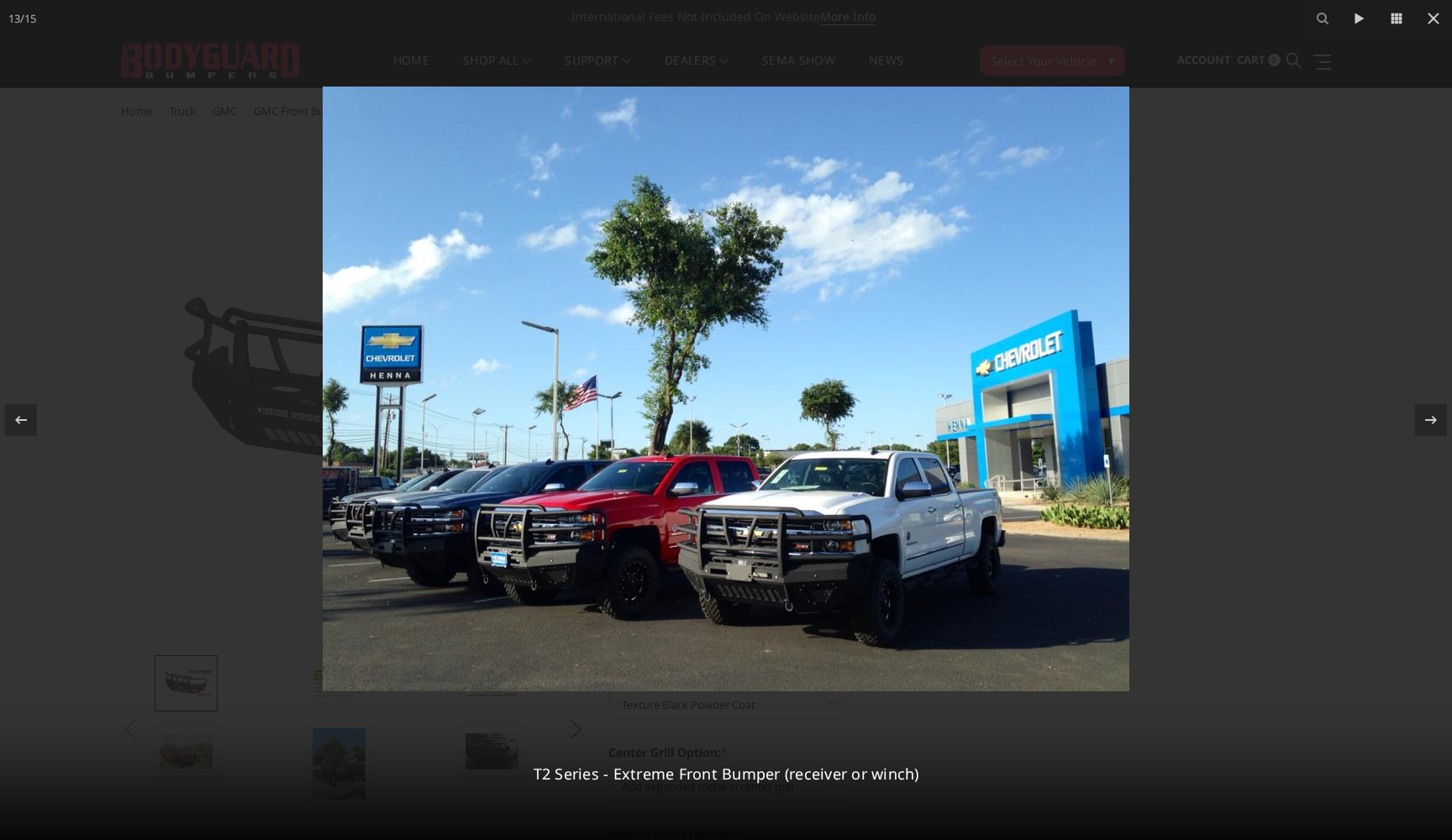
click at [750, 580] on img at bounding box center [726, 388] width 806 height 605
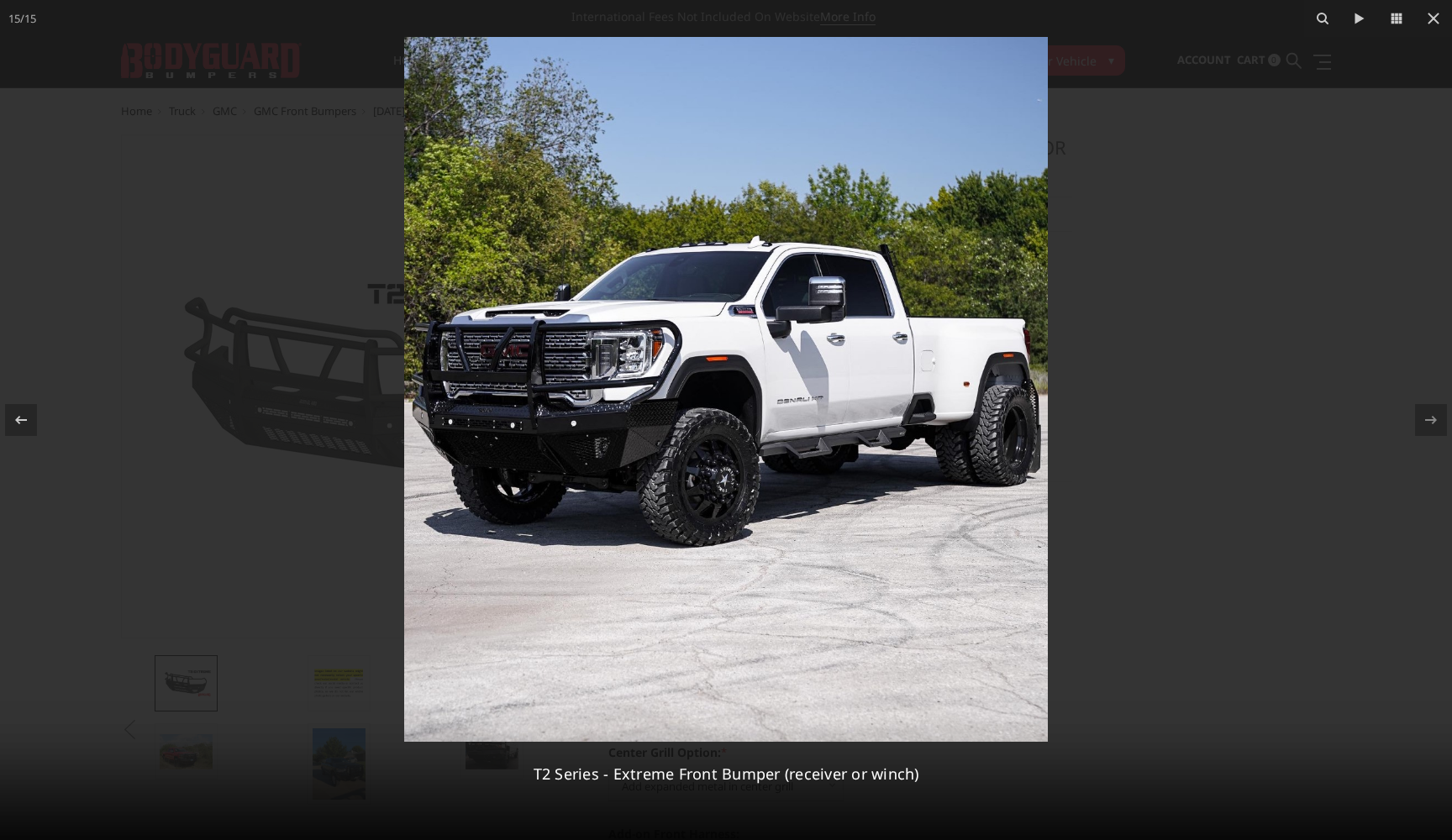
click at [1241, 445] on div at bounding box center [726, 420] width 1452 height 840
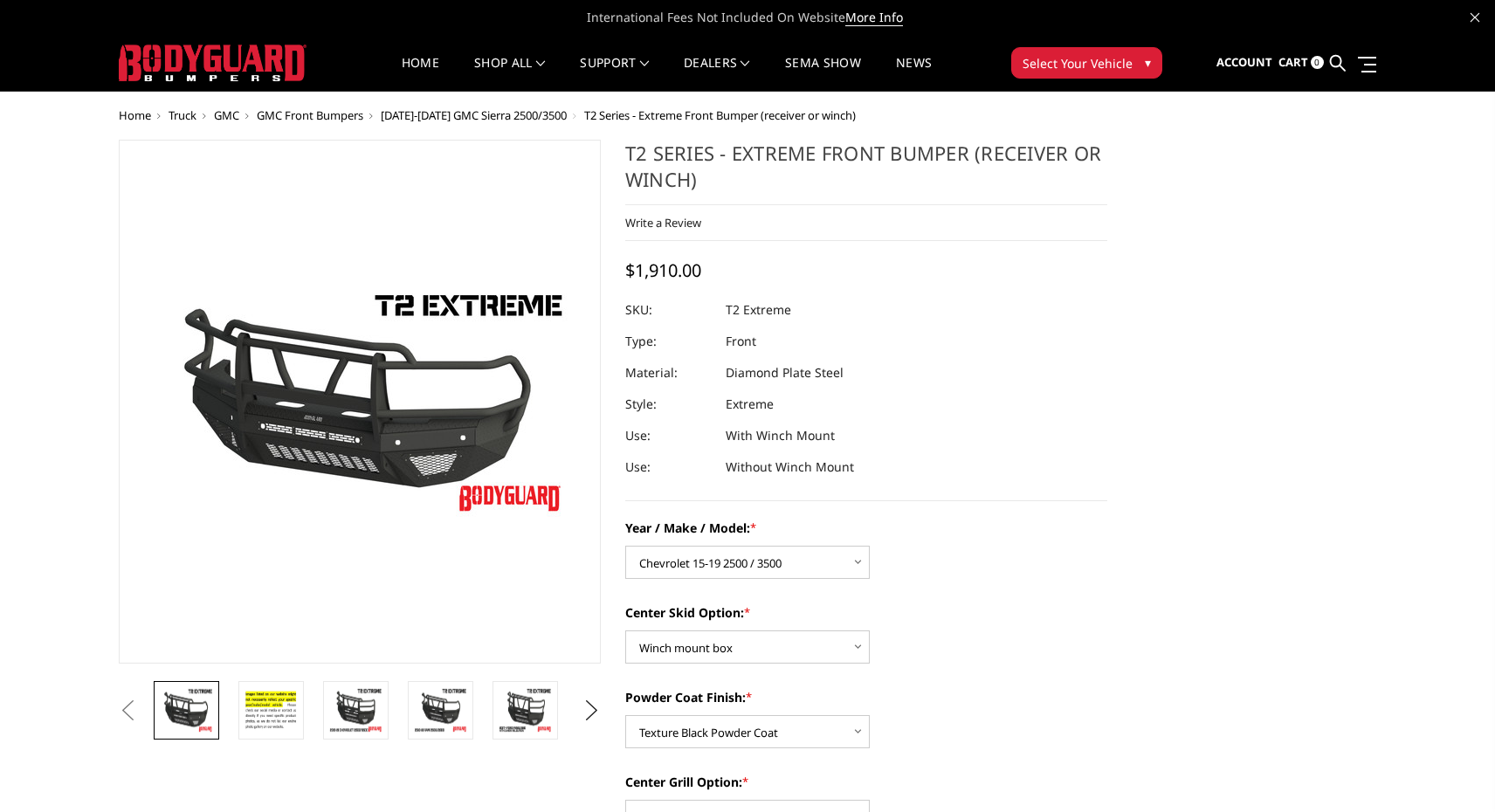
select select "1443"
select select "626"
select select "667"
select select "1080"
select select "1696"
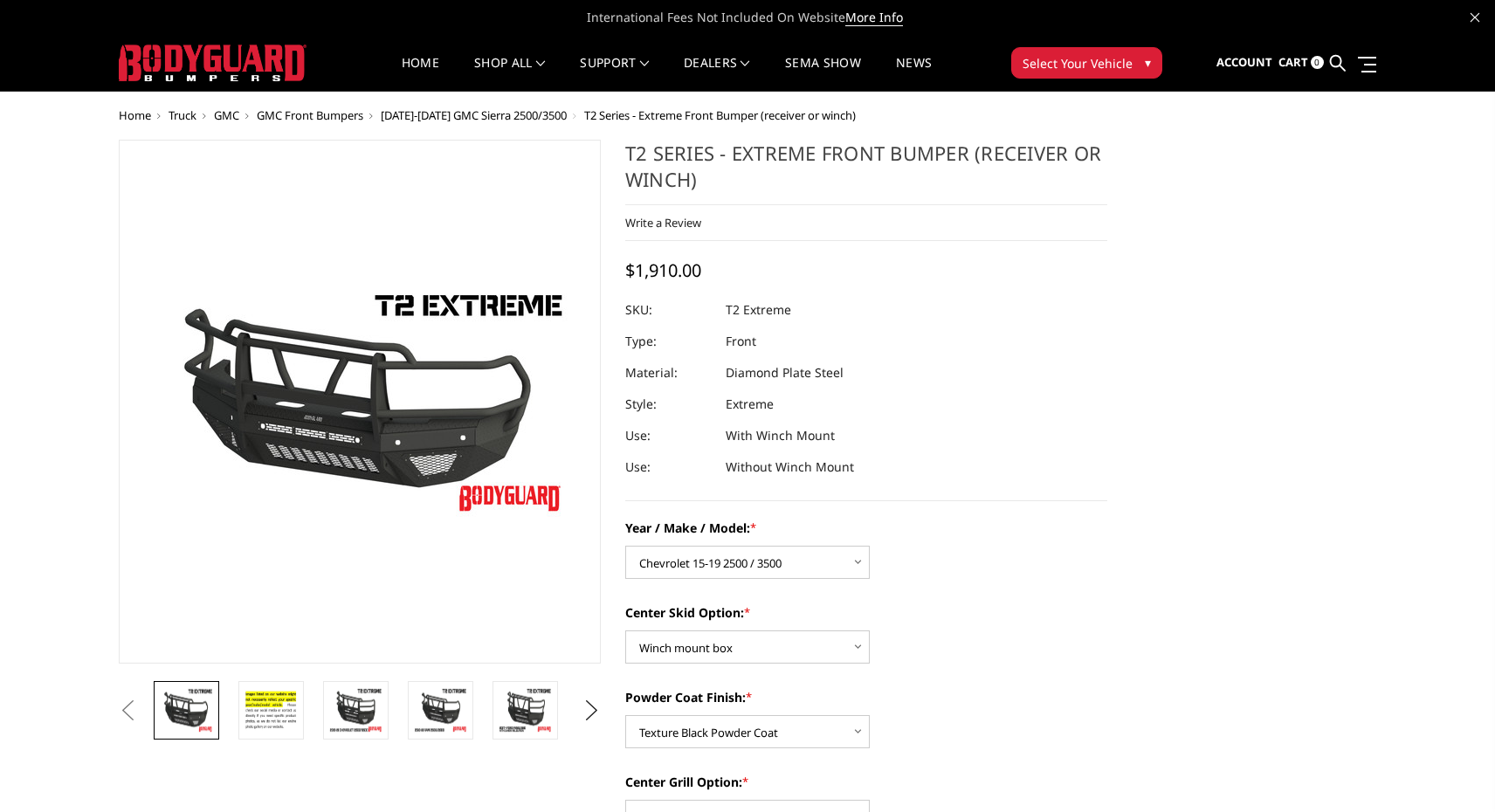
scroll to position [219, 0]
